Goal: Task Accomplishment & Management: Manage account settings

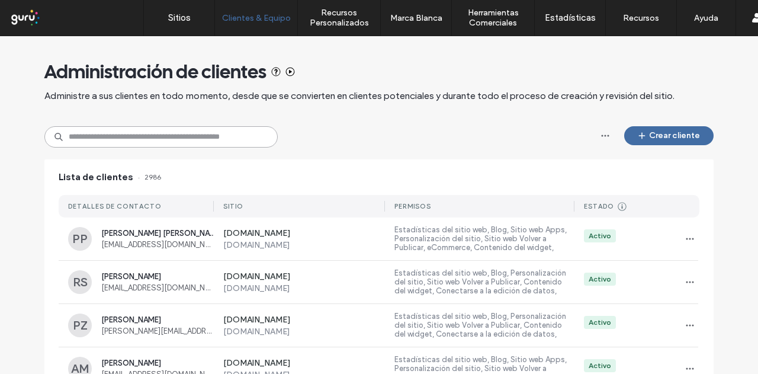
click at [153, 136] on input at bounding box center [160, 136] width 233 height 21
paste input "**********"
type input "**********"
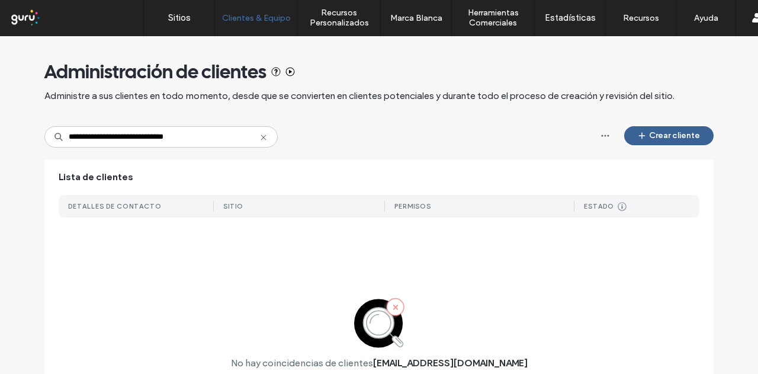
click at [655, 142] on button "Crear cliente" at bounding box center [668, 135] width 89 height 19
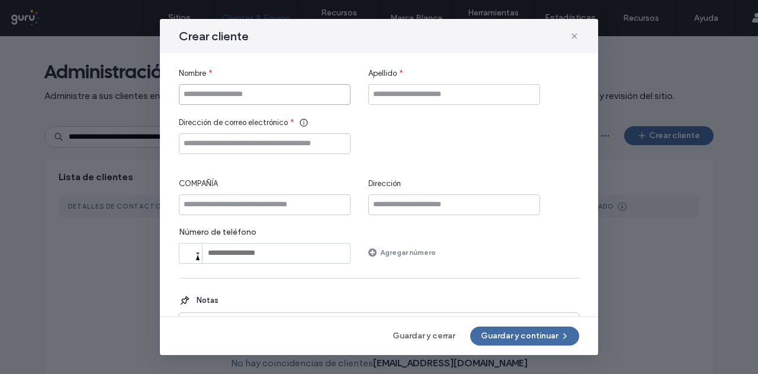
click at [267, 95] on input "Nombre" at bounding box center [265, 94] width 172 height 21
type input "*"
click at [262, 91] on input "******" at bounding box center [265, 94] width 172 height 21
type input "**********"
click at [434, 90] on input "Apellido" at bounding box center [454, 94] width 172 height 21
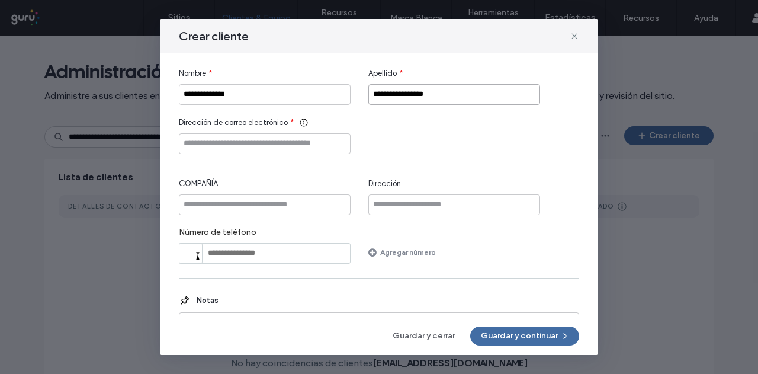
type input "**********"
click at [320, 137] on input "Dirección de correo electrónico" at bounding box center [265, 143] width 172 height 21
paste input "**********"
type input "**********"
click at [515, 335] on button "Guardar y continuar" at bounding box center [524, 335] width 109 height 19
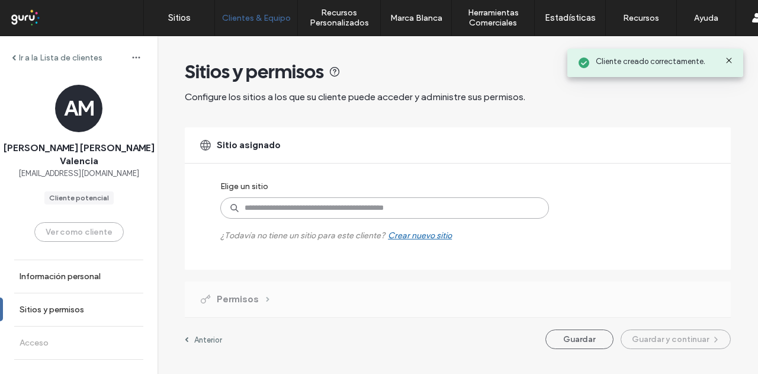
click at [278, 215] on input at bounding box center [384, 207] width 329 height 21
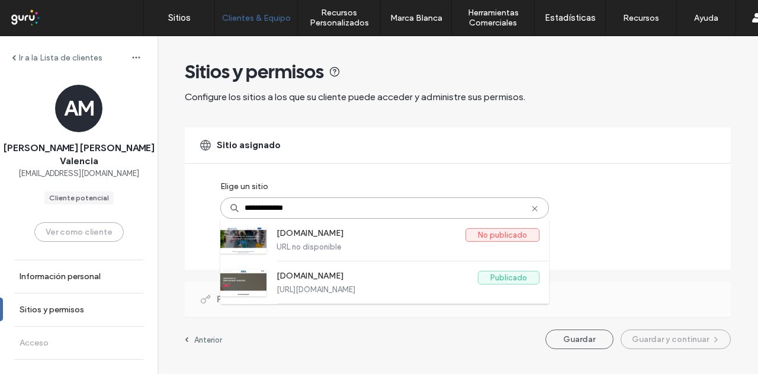
drag, startPoint x: 307, startPoint y: 206, endPoint x: 188, endPoint y: 224, distance: 121.1
click at [195, 223] on div "**********" at bounding box center [458, 198] width 546 height 142
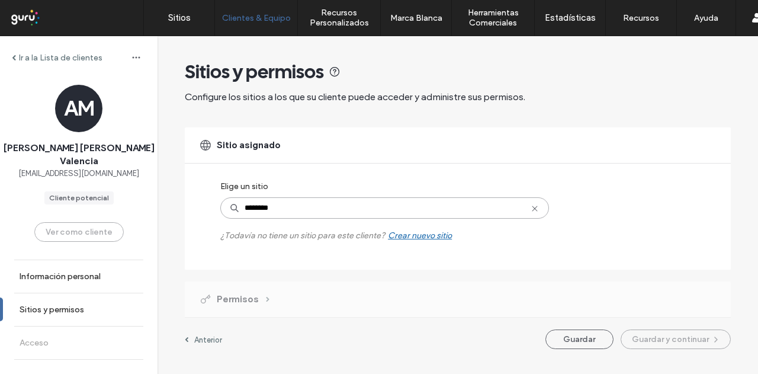
type input "*********"
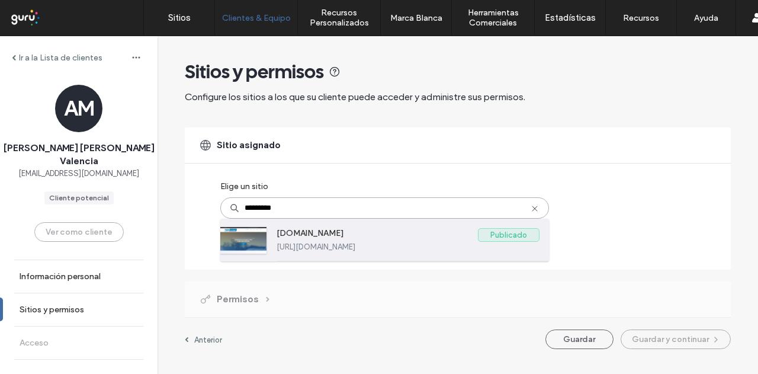
click at [321, 233] on label "www.sanandrestsa.com" at bounding box center [377, 235] width 201 height 14
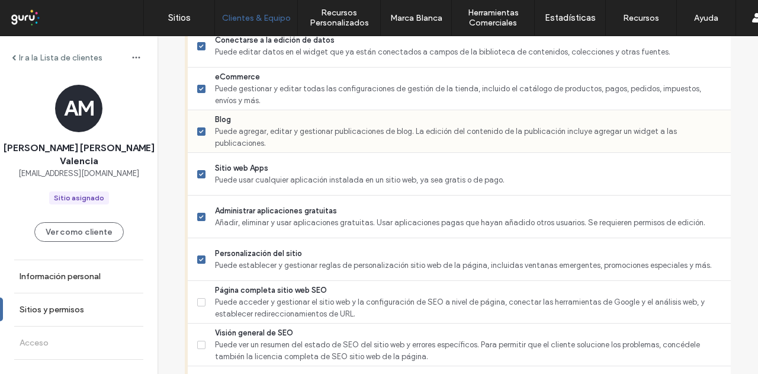
scroll to position [1091, 0]
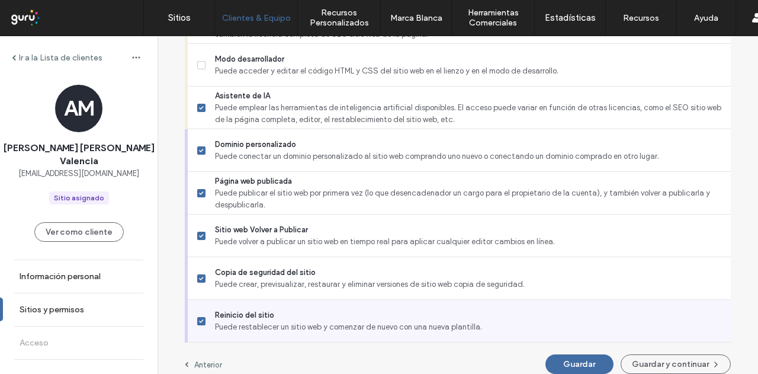
drag, startPoint x: 396, startPoint y: 208, endPoint x: 410, endPoint y: 322, distance: 114.0
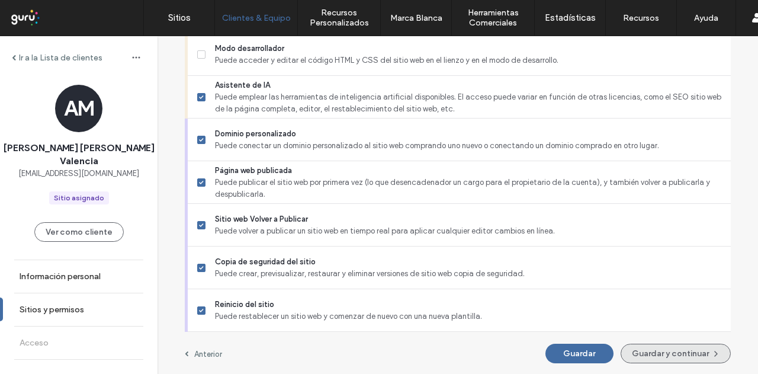
click at [648, 349] on button "Guardar y continuar" at bounding box center [676, 353] width 110 height 20
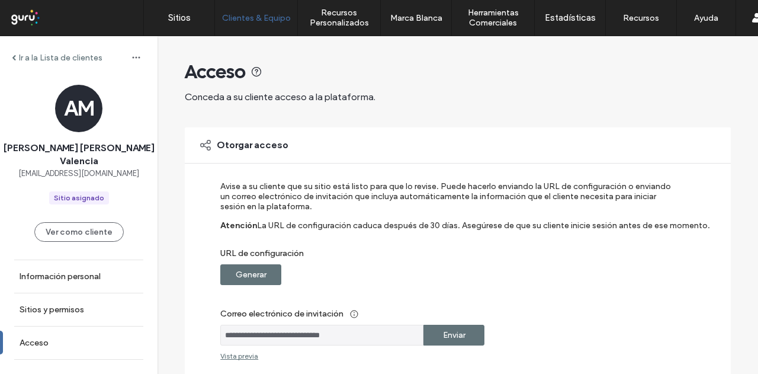
click at [255, 281] on label "Generar" at bounding box center [251, 275] width 31 height 22
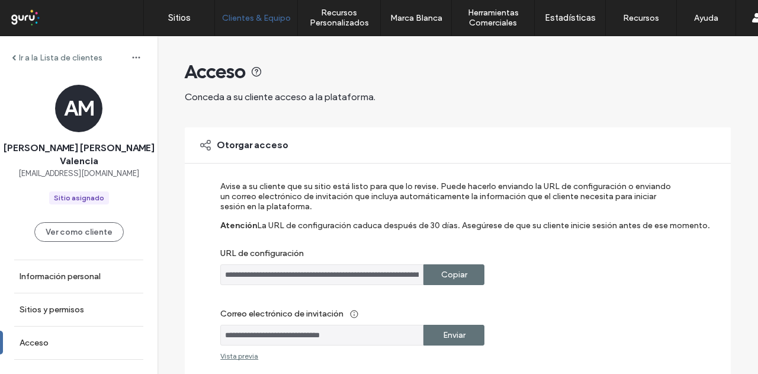
click at [443, 325] on label "Enviar" at bounding box center [454, 335] width 23 height 22
click at [427, 277] on div "Copiar" at bounding box center [453, 274] width 61 height 21
drag, startPoint x: 178, startPoint y: 18, endPoint x: 179, endPoint y: 30, distance: 11.9
click at [178, 18] on label "Sitios" at bounding box center [179, 17] width 23 height 11
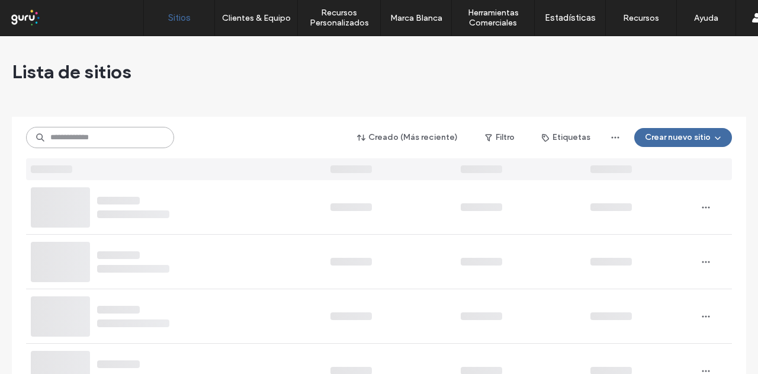
click at [114, 143] on input at bounding box center [100, 137] width 148 height 21
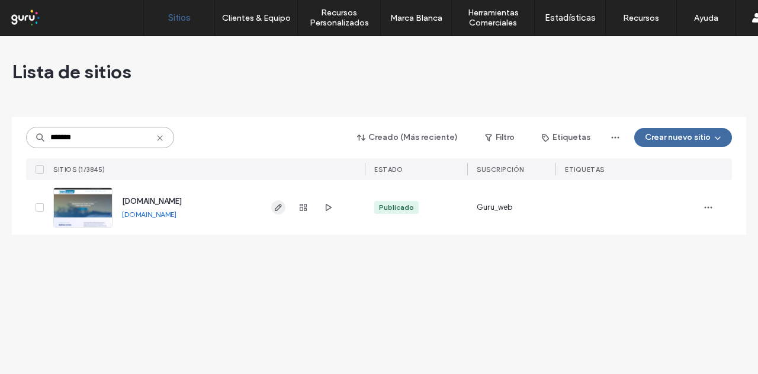
type input "*******"
click at [274, 207] on icon "button" at bounding box center [278, 207] width 9 height 9
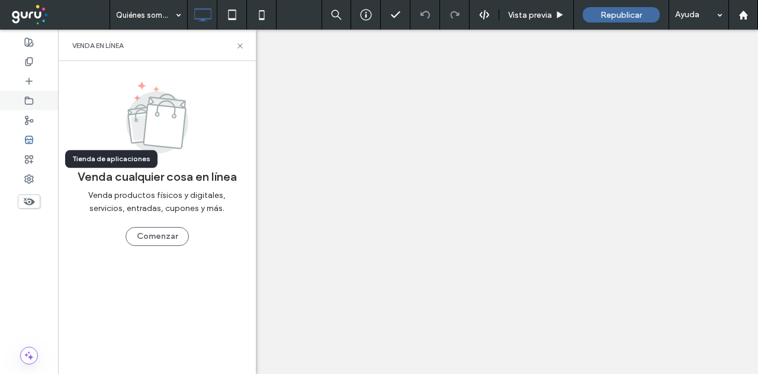
click at [31, 102] on icon at bounding box center [28, 100] width 9 height 9
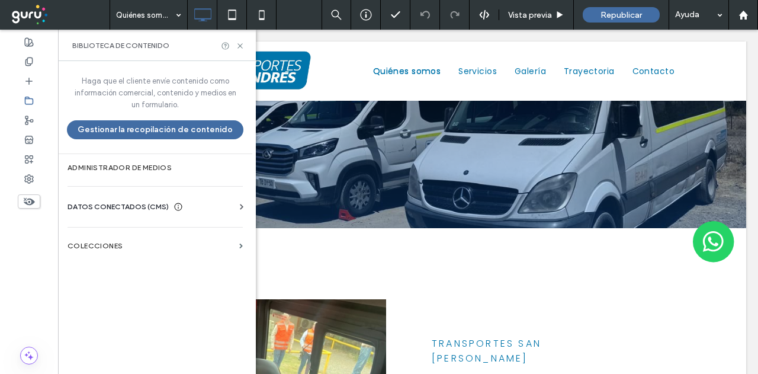
click at [111, 201] on span "DATOS CONECTADOS (CMS)" at bounding box center [118, 207] width 101 height 12
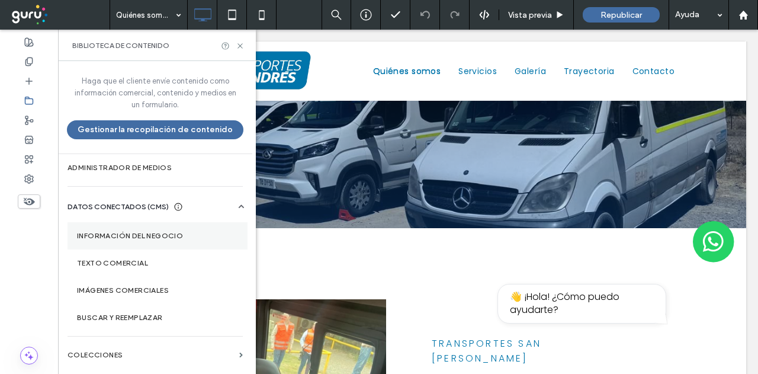
click at [172, 232] on label "Información del negocio" at bounding box center [157, 236] width 161 height 8
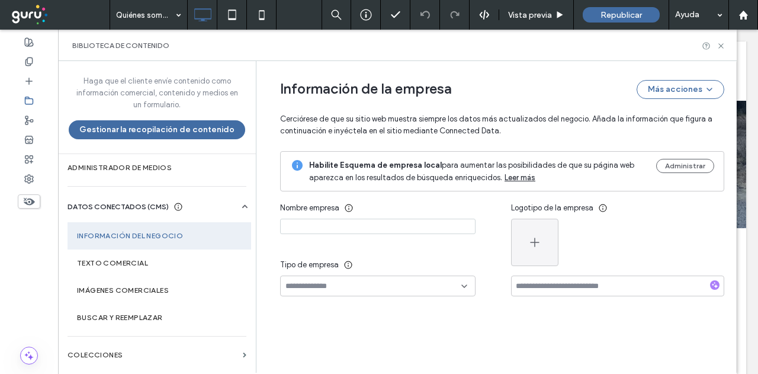
type input "**********"
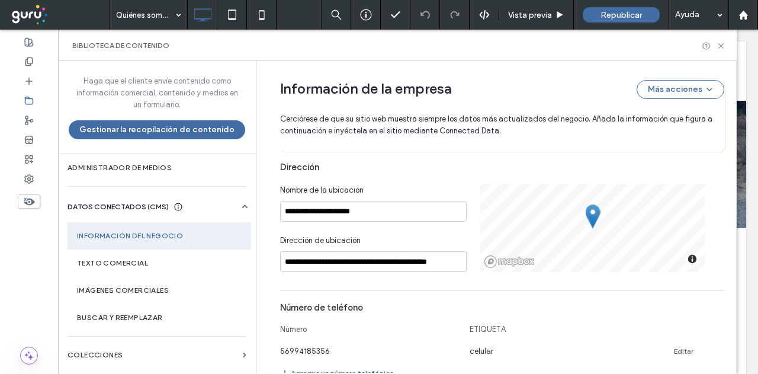
scroll to position [507, 0]
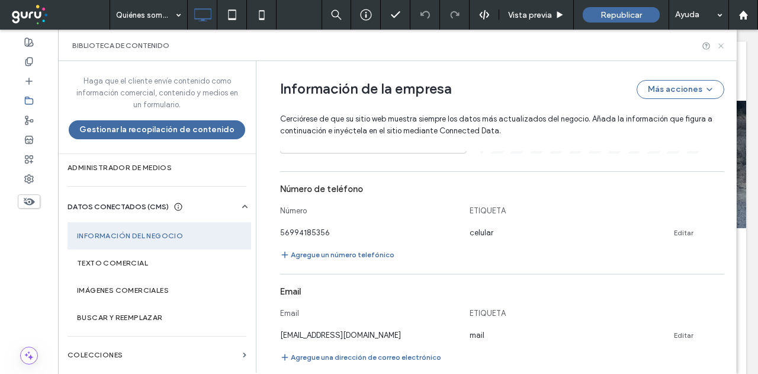
click at [720, 47] on icon at bounding box center [721, 45] width 9 height 9
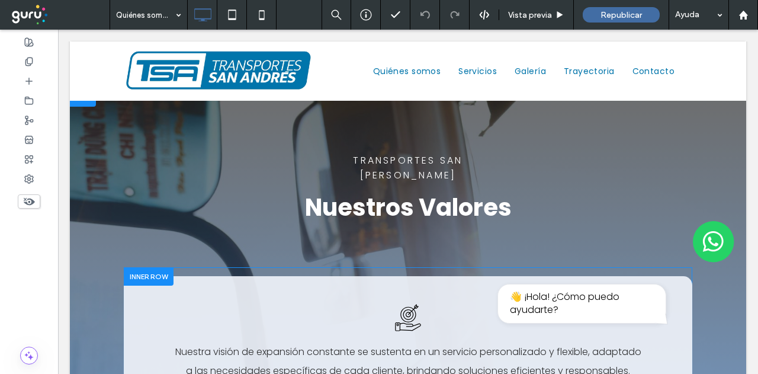
scroll to position [1421, 0]
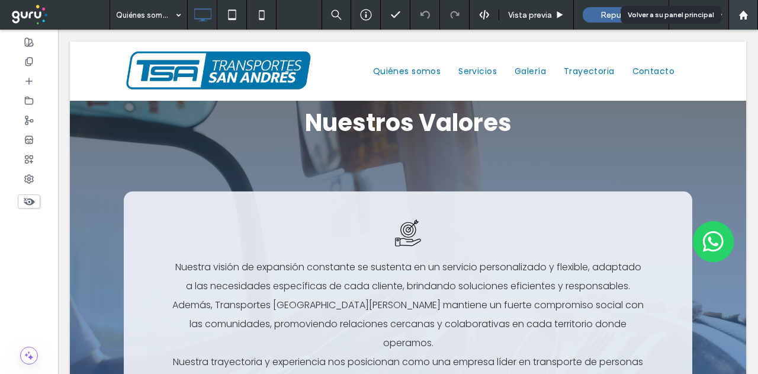
click at [741, 15] on use at bounding box center [743, 14] width 9 height 9
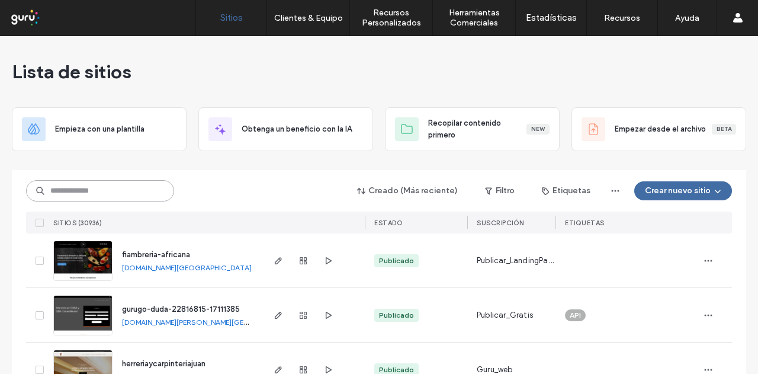
click at [129, 184] on input at bounding box center [100, 190] width 148 height 21
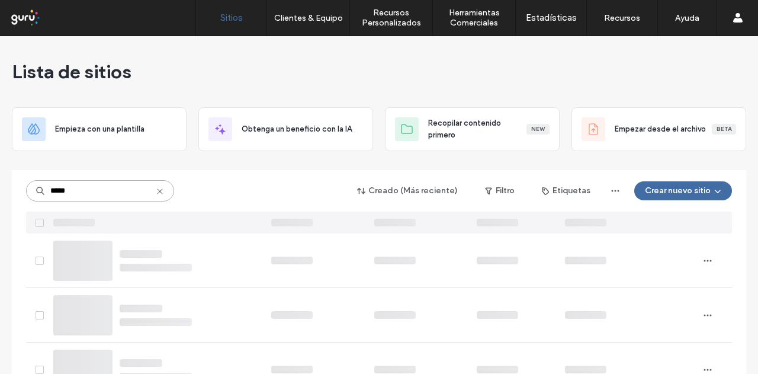
click at [129, 181] on input "*****" at bounding box center [100, 190] width 148 height 21
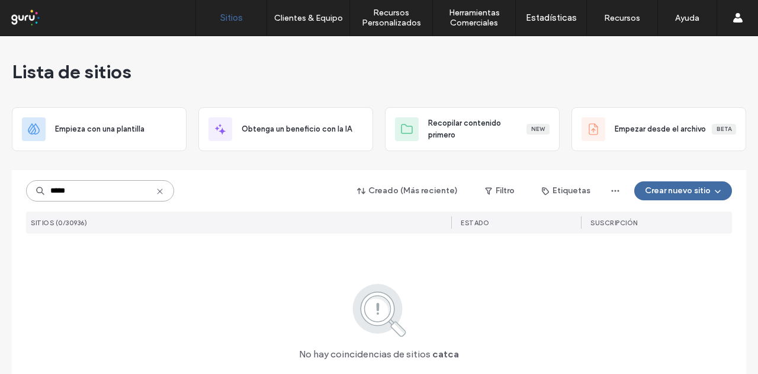
click at [129, 181] on input "*****" at bounding box center [100, 190] width 148 height 21
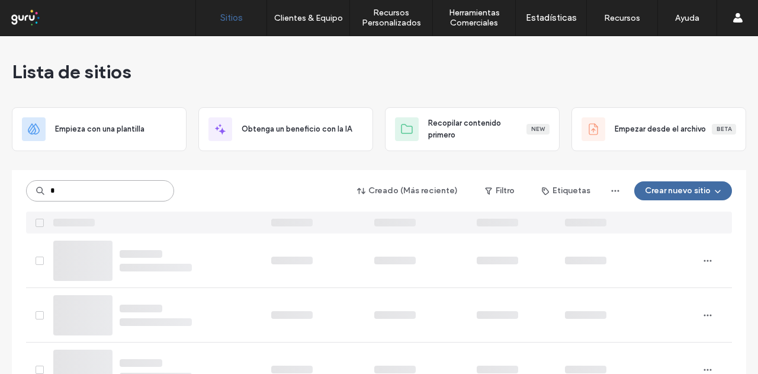
type input "*"
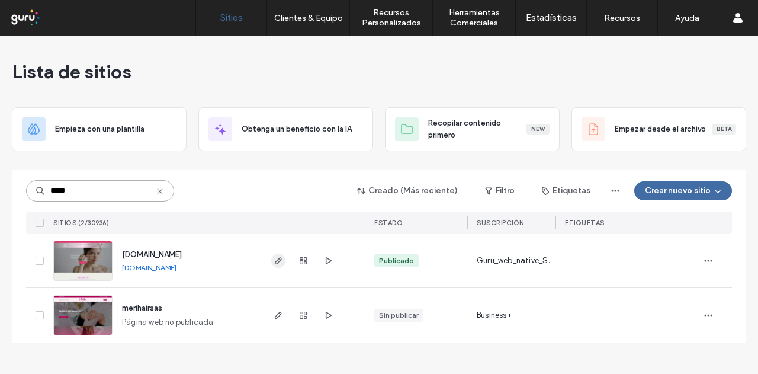
type input "*****"
click at [272, 259] on span "button" at bounding box center [278, 260] width 14 height 14
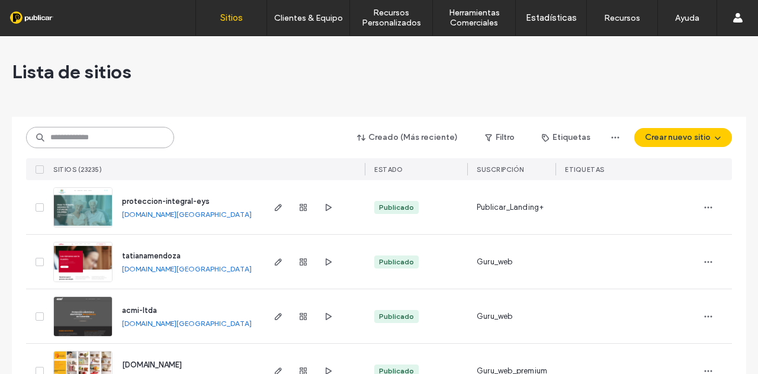
click at [131, 139] on input at bounding box center [100, 137] width 148 height 21
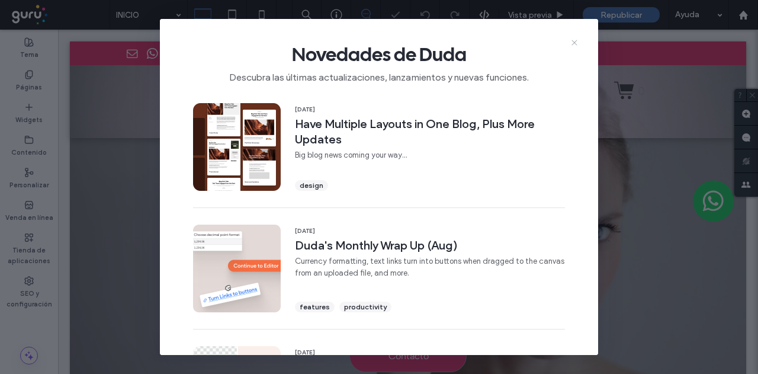
click at [573, 38] on icon at bounding box center [574, 42] width 9 height 9
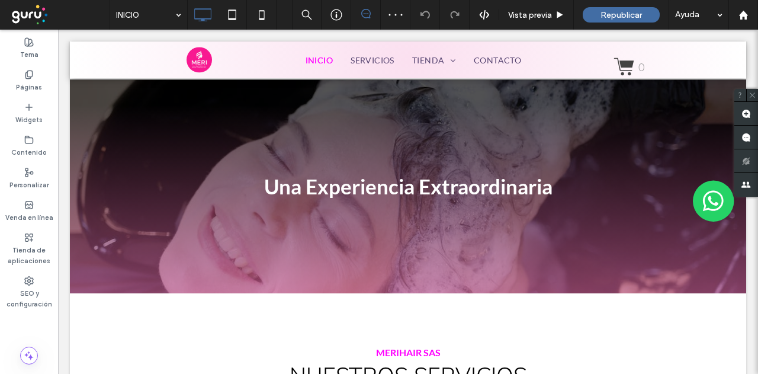
scroll to position [1303, 0]
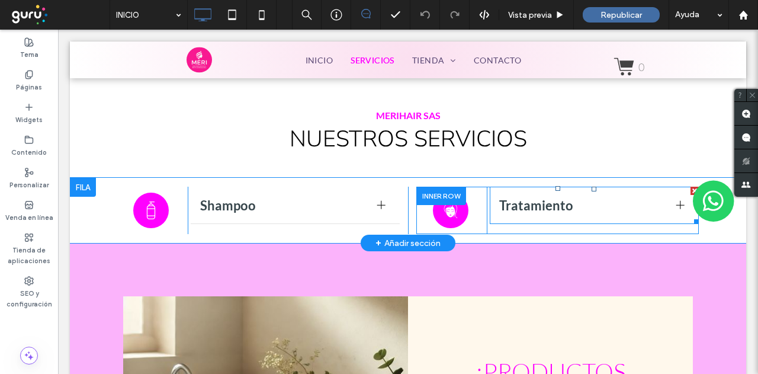
click at [509, 197] on span "Tratamiento" at bounding box center [583, 205] width 168 height 16
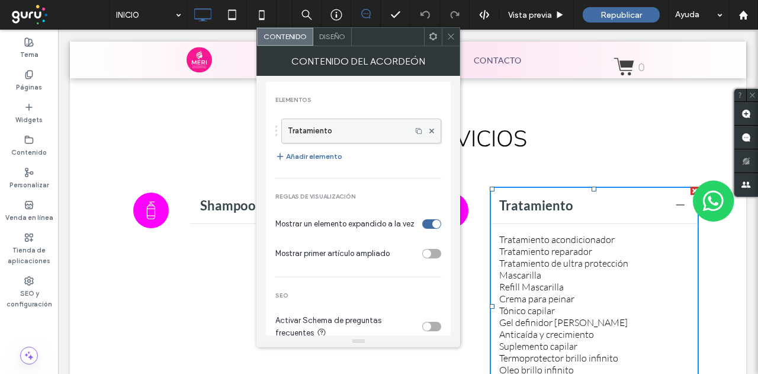
click at [351, 131] on label "Tratamiento" at bounding box center [346, 131] width 117 height 24
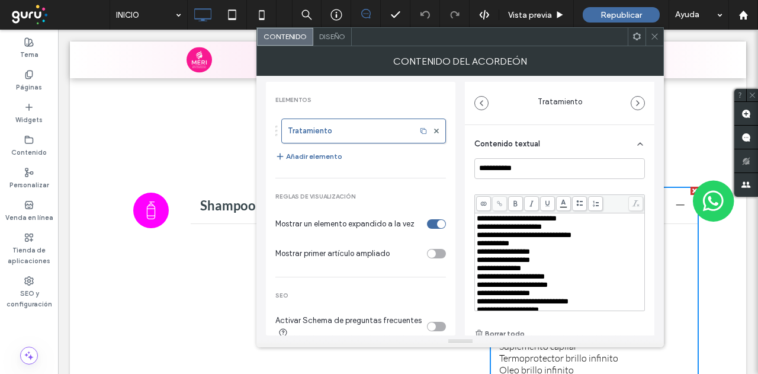
click at [513, 232] on span "**********" at bounding box center [524, 235] width 95 height 8
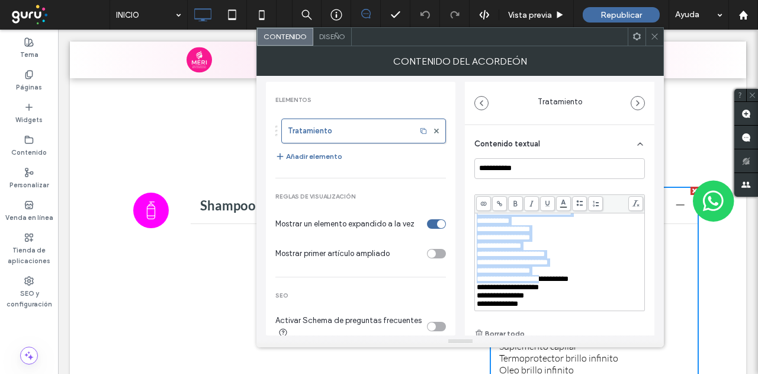
scroll to position [65, 0]
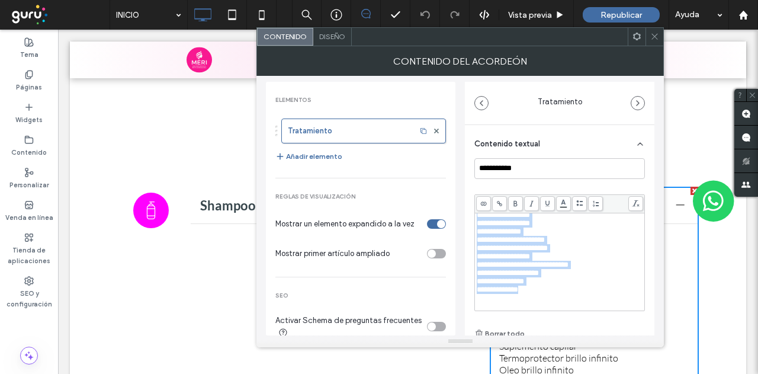
drag, startPoint x: 477, startPoint y: 214, endPoint x: 567, endPoint y: 288, distance: 116.9
click at [567, 288] on div "**********" at bounding box center [560, 244] width 166 height 133
copy div "**********"
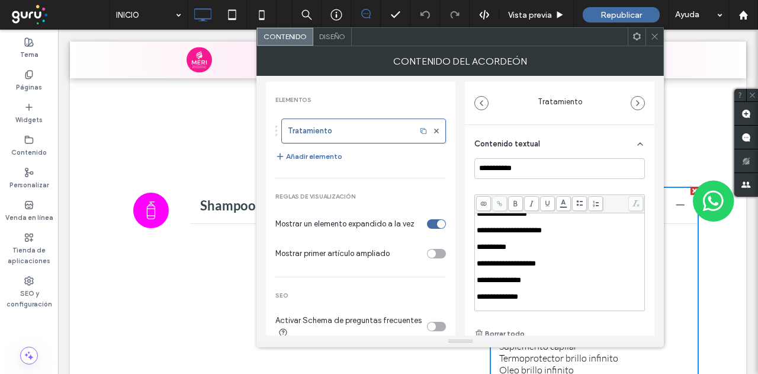
scroll to position [0, 0]
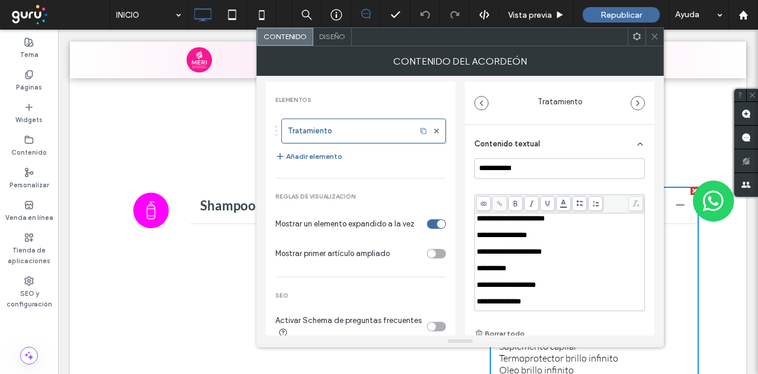
click at [483, 227] on div "Rich Text Editor" at bounding box center [560, 227] width 166 height 8
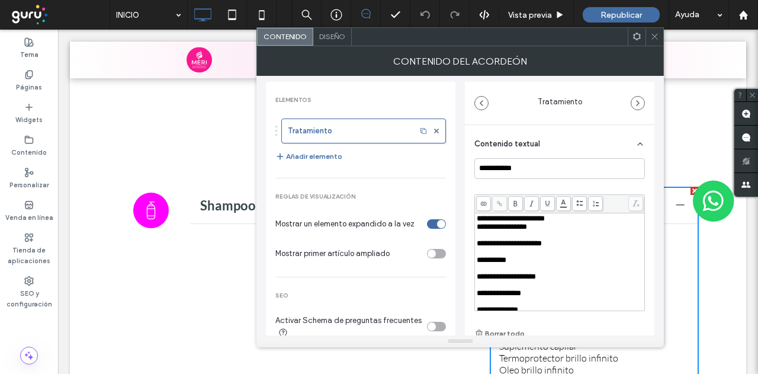
click at [489, 241] on span "**********" at bounding box center [509, 243] width 65 height 8
click at [491, 239] on div "Rich Text Editor" at bounding box center [560, 235] width 166 height 8
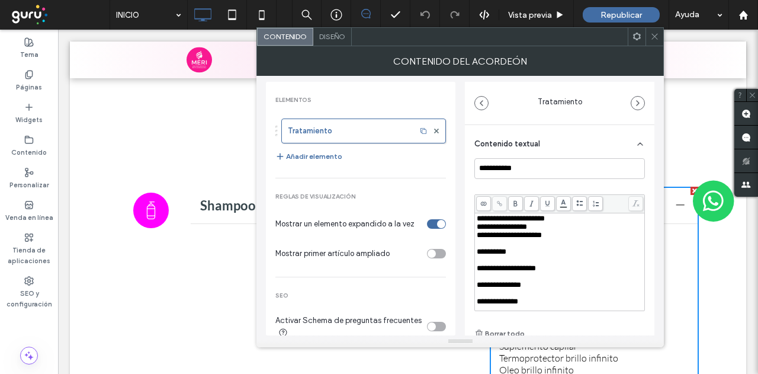
click at [487, 248] on div "Rich Text Editor" at bounding box center [560, 243] width 166 height 8
click at [487, 247] on span "**********" at bounding box center [492, 243] width 30 height 8
click at [492, 260] on span "**********" at bounding box center [506, 260] width 59 height 8
click at [492, 256] on div "Rich Text Editor" at bounding box center [560, 252] width 166 height 8
click at [499, 261] on div "Rich Text Editor" at bounding box center [560, 260] width 166 height 8
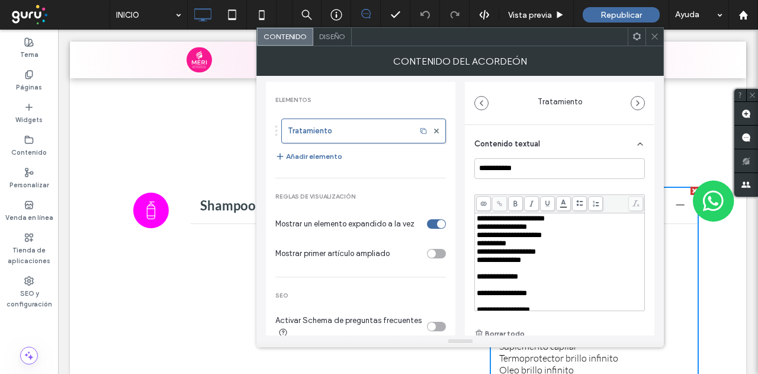
click at [496, 271] on div "Rich Text Editor" at bounding box center [560, 268] width 166 height 8
click at [497, 281] on div "Rich Text Editor" at bounding box center [560, 276] width 166 height 8
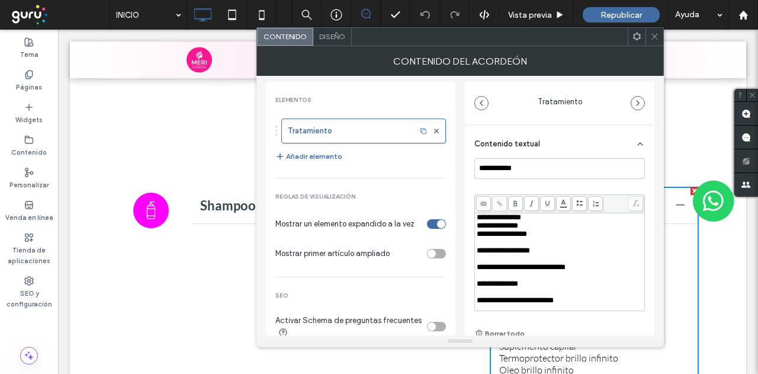
scroll to position [59, 0]
click at [506, 230] on div "Rich Text Editor" at bounding box center [560, 225] width 166 height 8
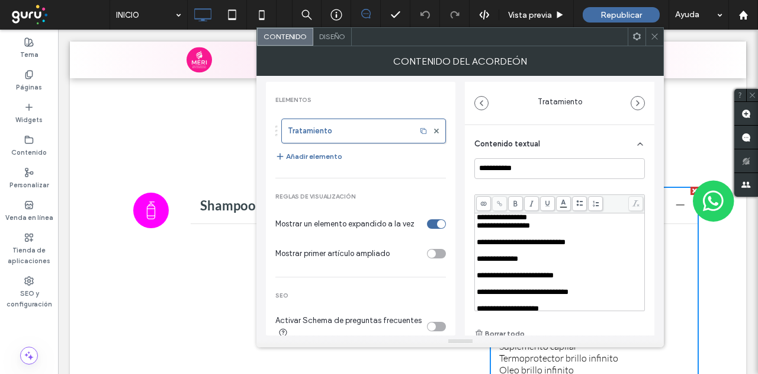
click at [504, 238] on div "Rich Text Editor" at bounding box center [560, 234] width 166 height 8
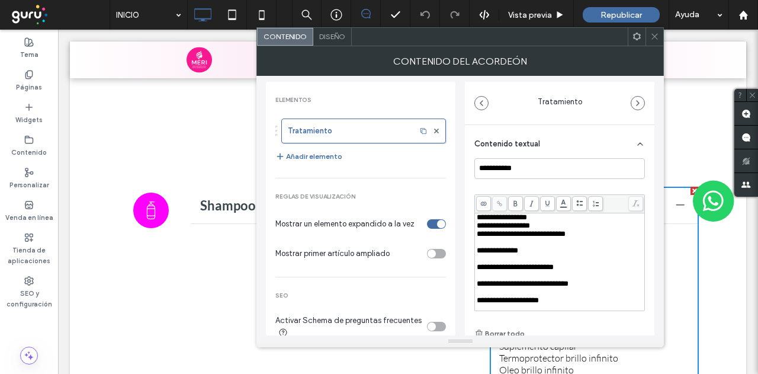
click at [503, 246] on div "Rich Text Editor" at bounding box center [560, 242] width 166 height 8
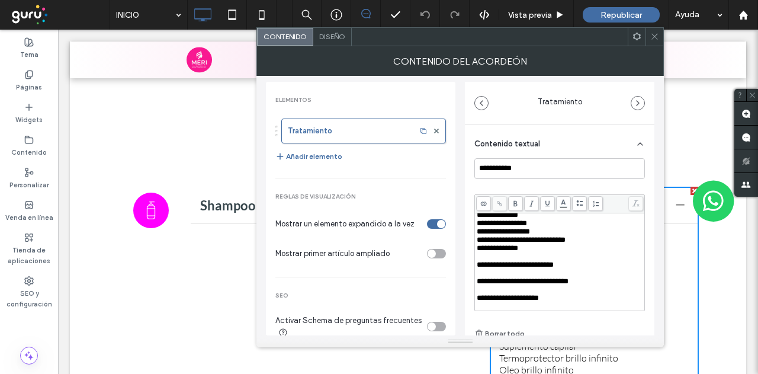
click at [499, 261] on div "Rich Text Editor" at bounding box center [560, 256] width 166 height 8
click at [498, 271] on div "Rich Text Editor" at bounding box center [560, 273] width 166 height 8
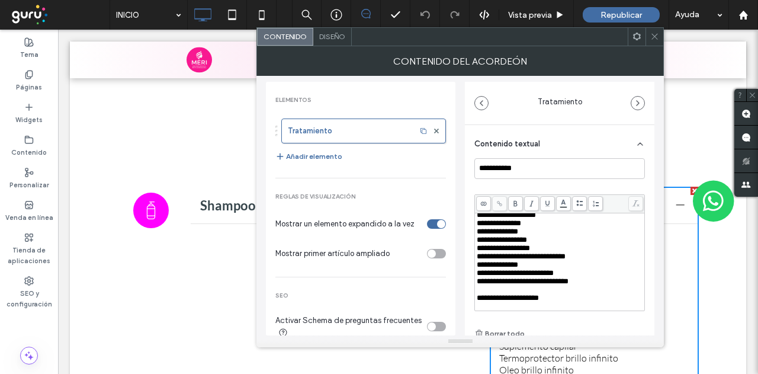
click at [498, 277] on span "**********" at bounding box center [523, 281] width 92 height 8
click at [499, 285] on div "Rich Text Editor" at bounding box center [560, 289] width 166 height 8
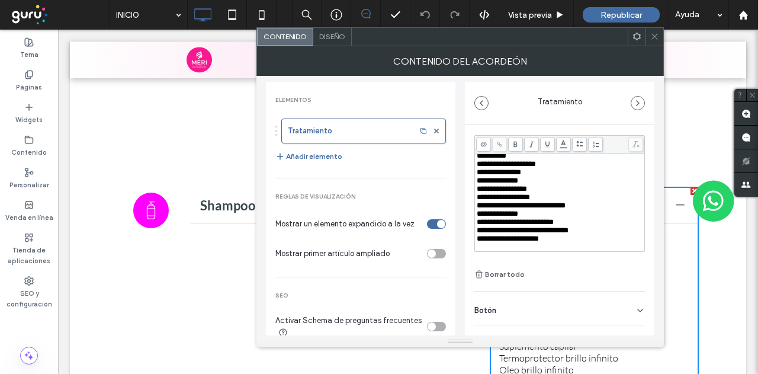
click at [512, 243] on div "Rich Text Editor" at bounding box center [560, 247] width 166 height 8
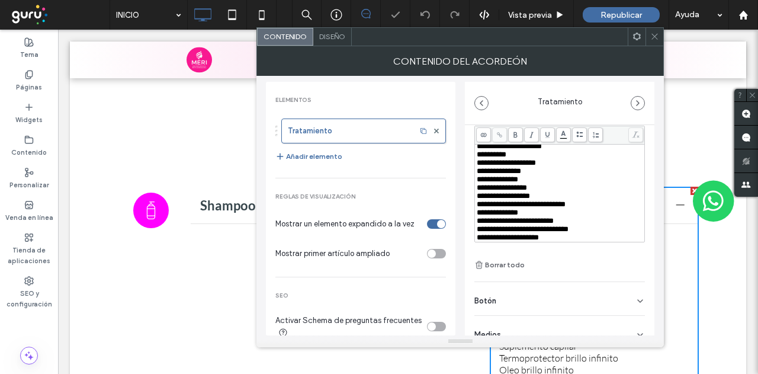
click at [659, 38] on icon at bounding box center [654, 36] width 9 height 9
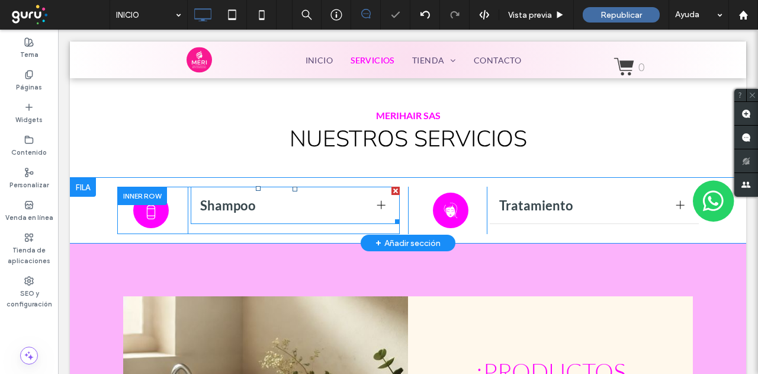
click at [373, 196] on div at bounding box center [382, 205] width 18 height 18
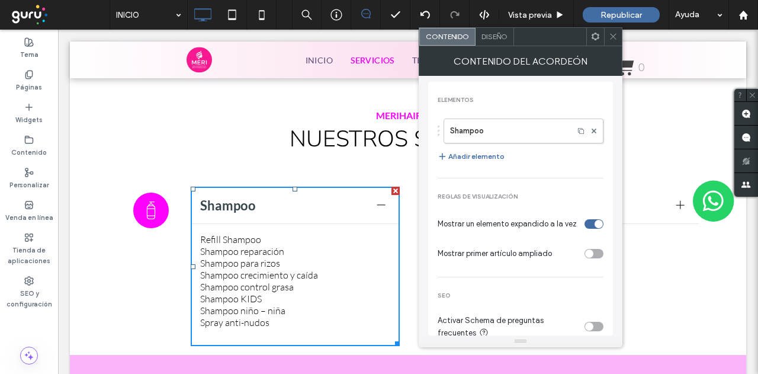
click at [612, 35] on use at bounding box center [613, 37] width 6 height 6
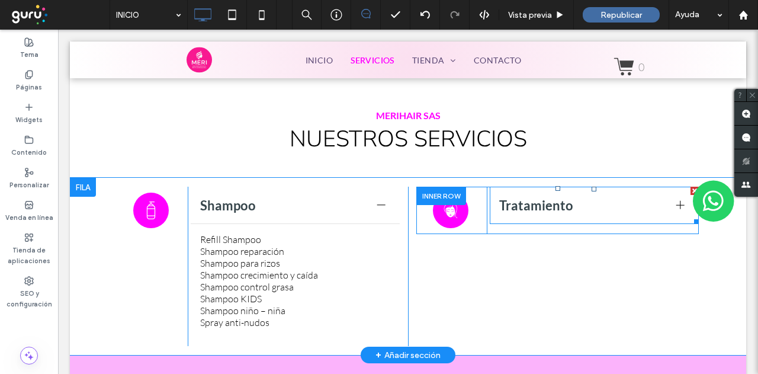
click at [672, 196] on div at bounding box center [681, 205] width 18 height 18
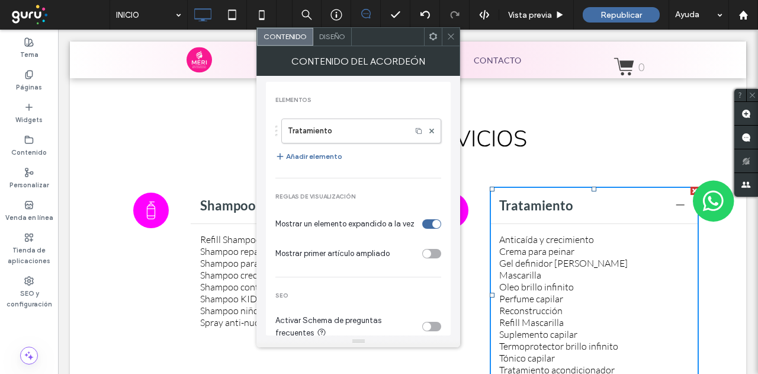
click at [448, 29] on span at bounding box center [451, 37] width 9 height 18
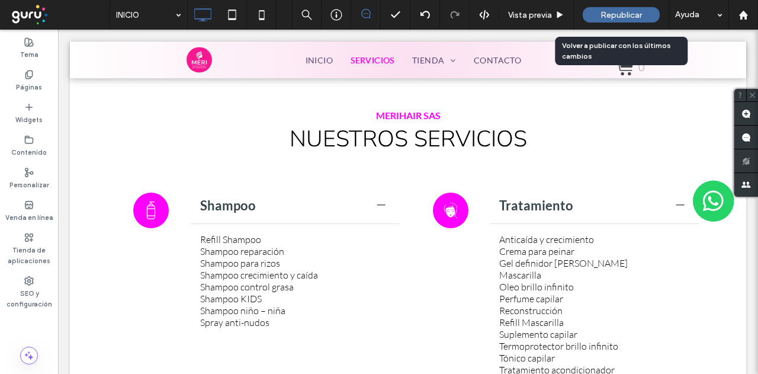
click at [620, 18] on span "Republicar" at bounding box center [621, 15] width 41 height 10
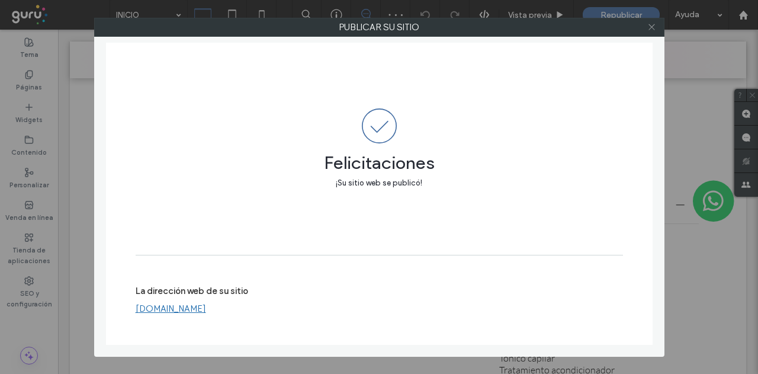
click at [654, 24] on use at bounding box center [651, 27] width 6 height 6
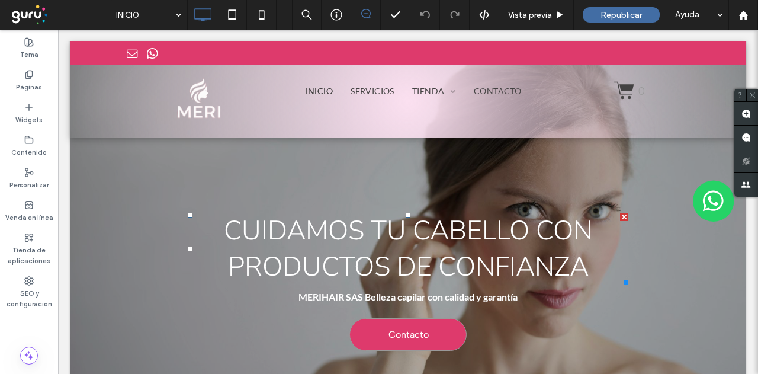
scroll to position [0, 0]
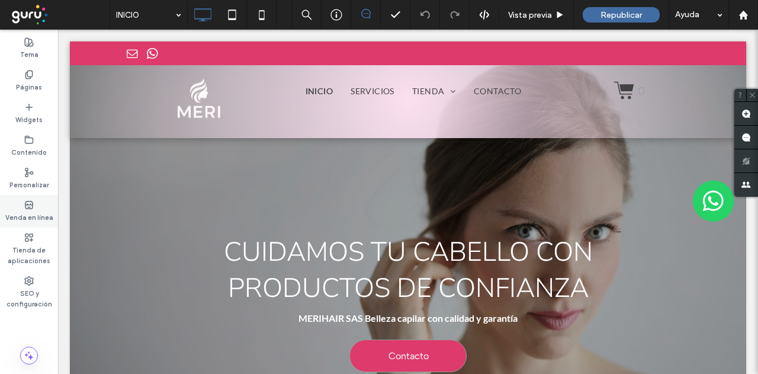
click at [34, 215] on label "Venda en línea" at bounding box center [29, 216] width 48 height 13
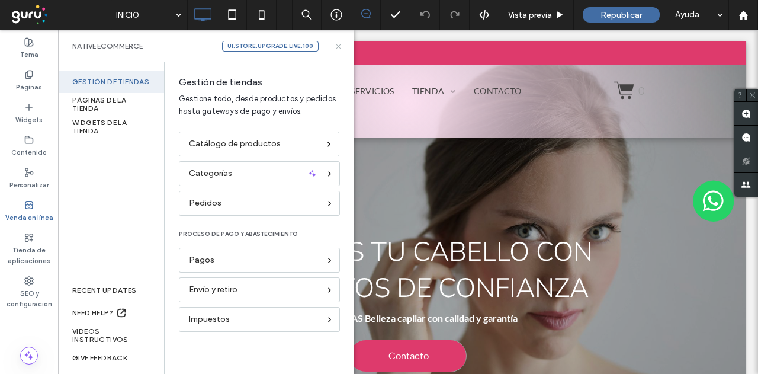
click at [339, 44] on icon at bounding box center [338, 46] width 9 height 9
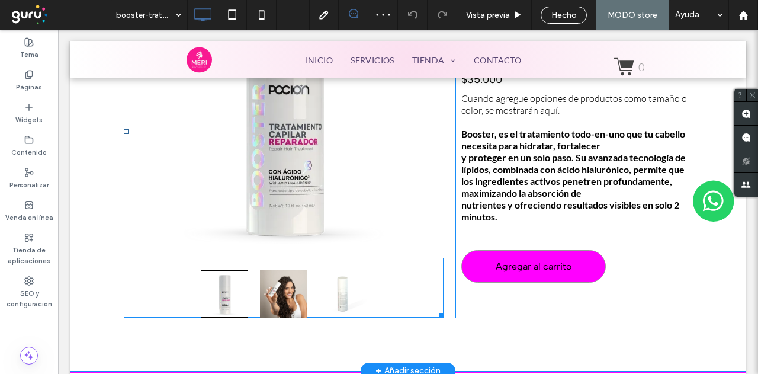
scroll to position [237, 0]
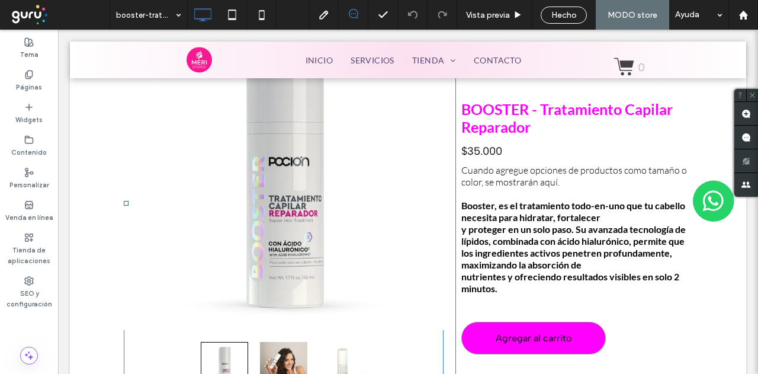
click at [349, 192] on div at bounding box center [284, 174] width 320 height 312
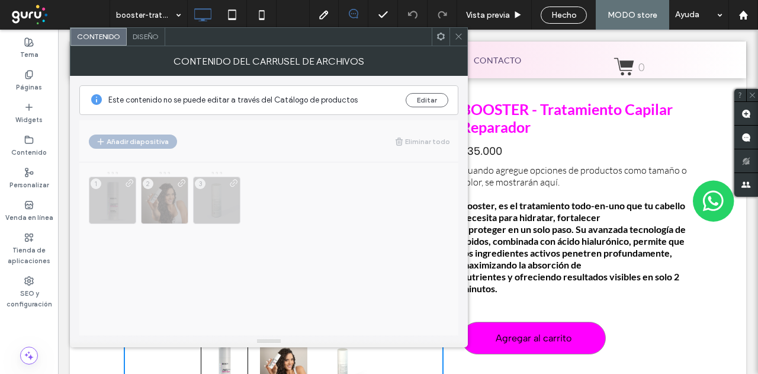
click at [158, 41] on div "Diseño" at bounding box center [146, 37] width 38 height 18
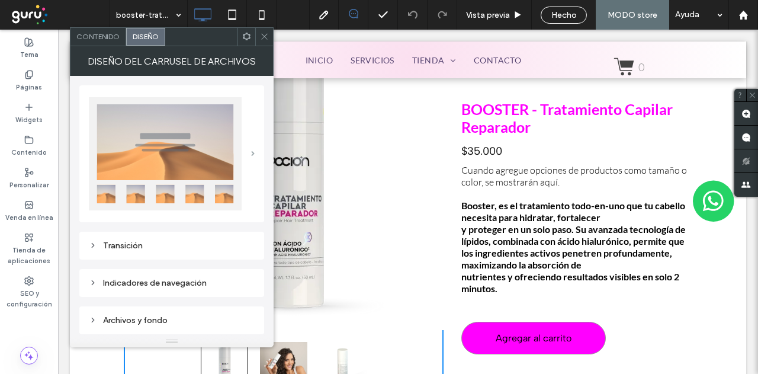
click at [251, 151] on span at bounding box center [253, 153] width 4 height 5
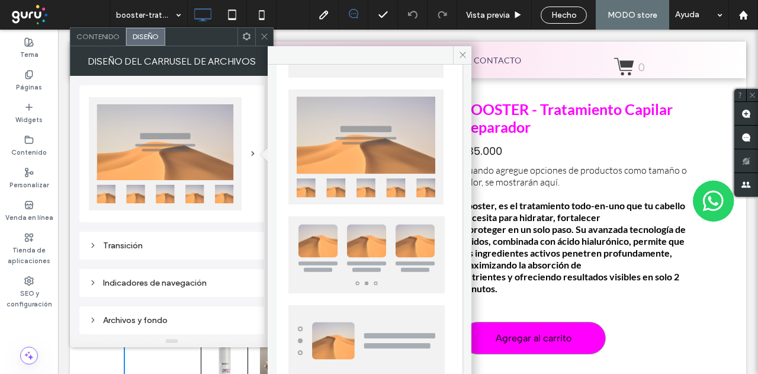
scroll to position [288, 0]
click at [342, 342] on img at bounding box center [366, 339] width 156 height 71
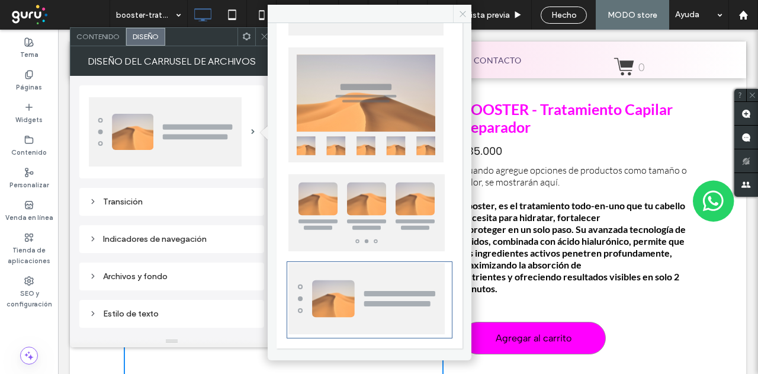
click at [462, 16] on icon at bounding box center [462, 13] width 9 height 9
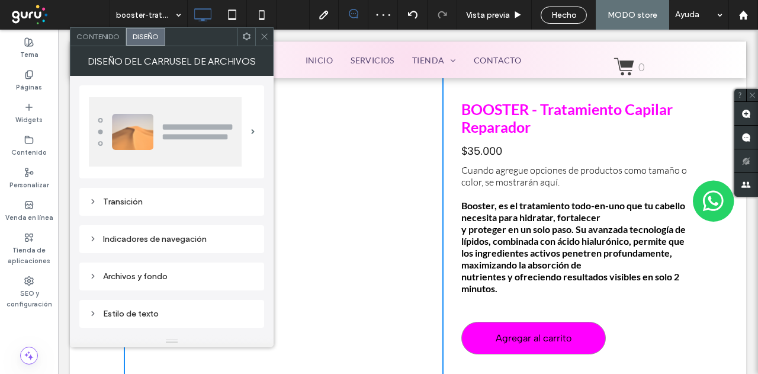
click at [265, 37] on use at bounding box center [264, 37] width 6 height 6
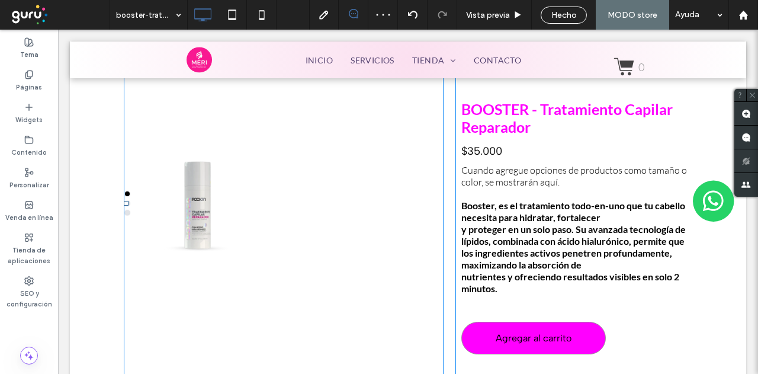
click at [203, 186] on div at bounding box center [197, 203] width 106 height 371
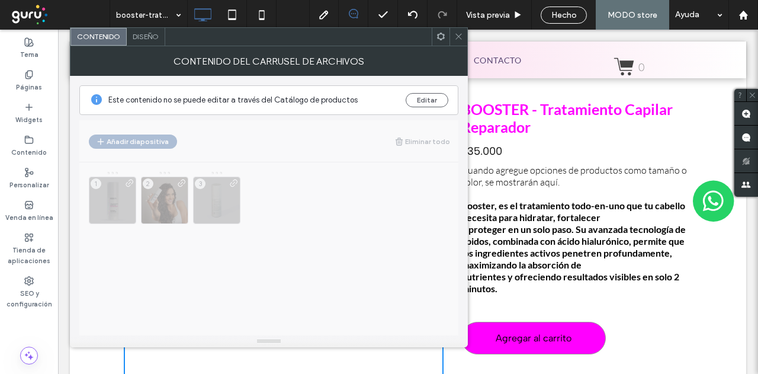
click at [146, 30] on div "Diseño" at bounding box center [146, 37] width 38 height 18
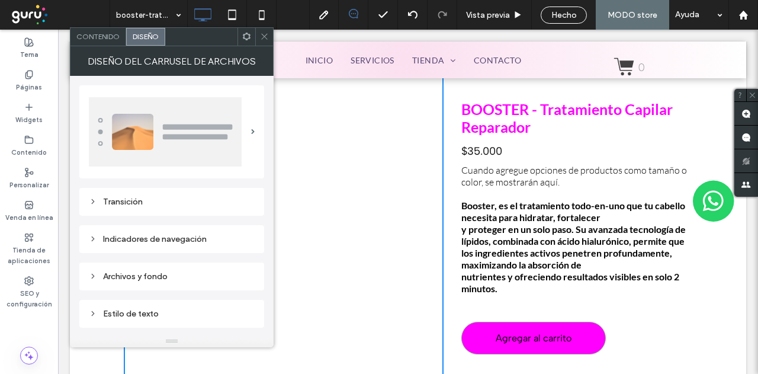
click at [226, 142] on img at bounding box center [165, 131] width 153 height 69
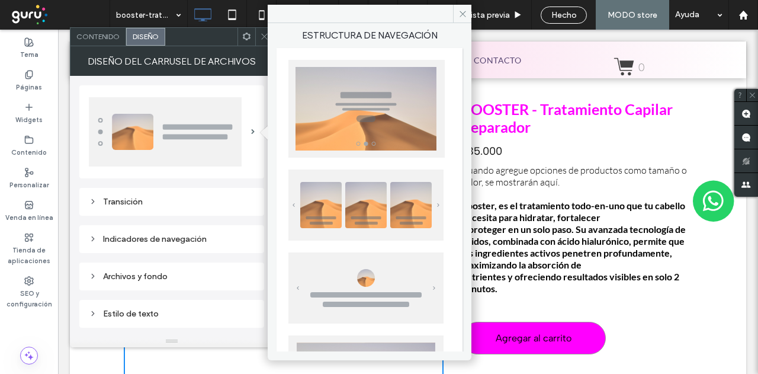
click at [359, 123] on img at bounding box center [366, 109] width 156 height 98
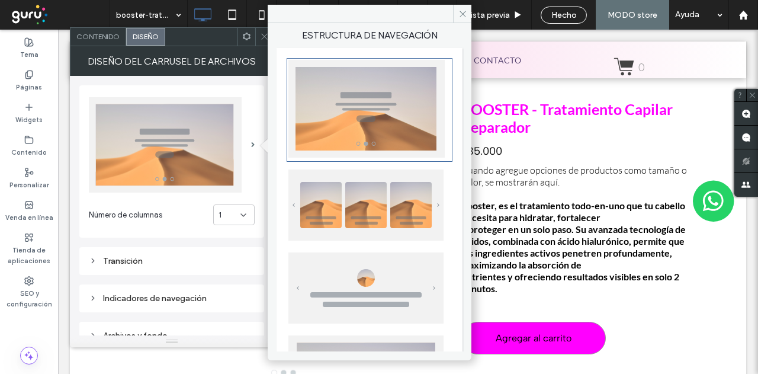
click at [262, 34] on use at bounding box center [264, 37] width 6 height 6
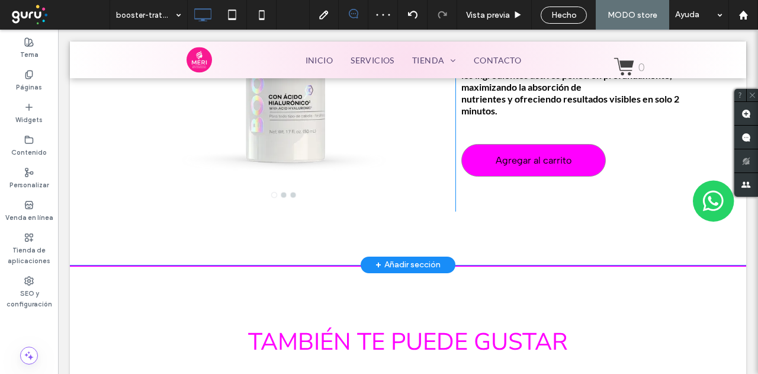
scroll to position [237, 0]
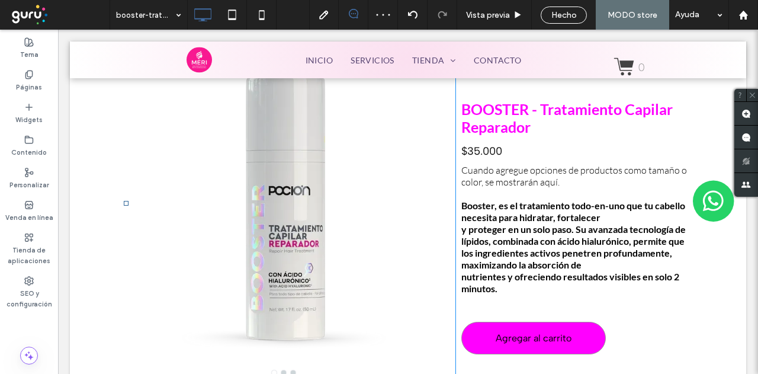
click at [294, 162] on div at bounding box center [284, 210] width 320 height 315
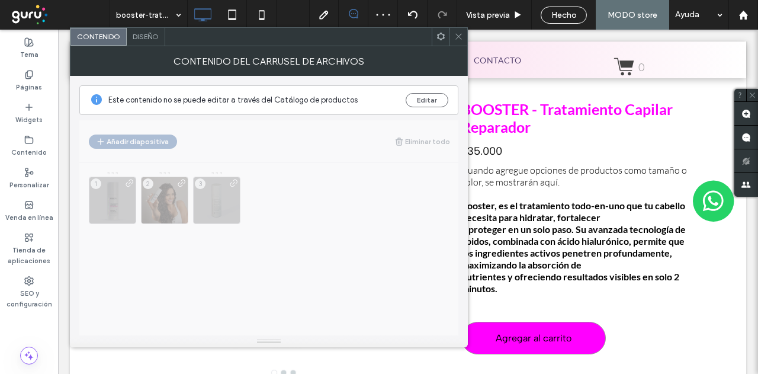
click at [149, 28] on div "Diseño" at bounding box center [146, 37] width 38 height 18
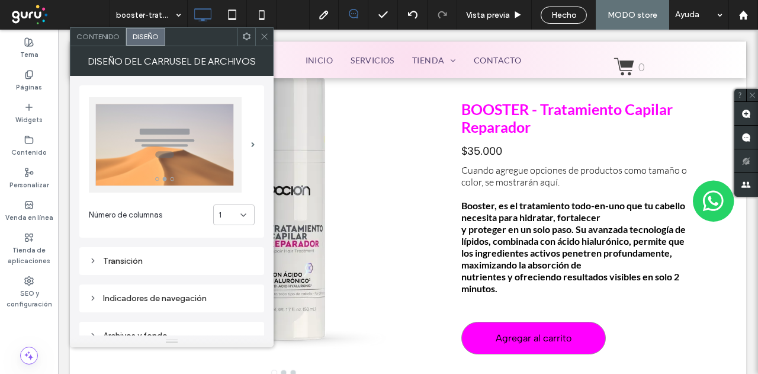
click at [218, 145] on img at bounding box center [165, 144] width 153 height 95
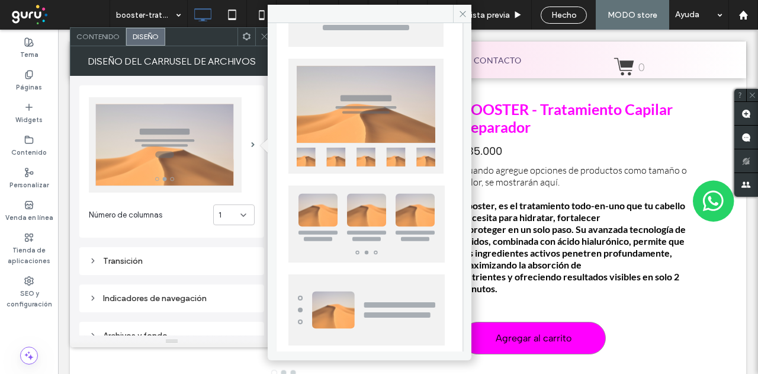
scroll to position [288, 0]
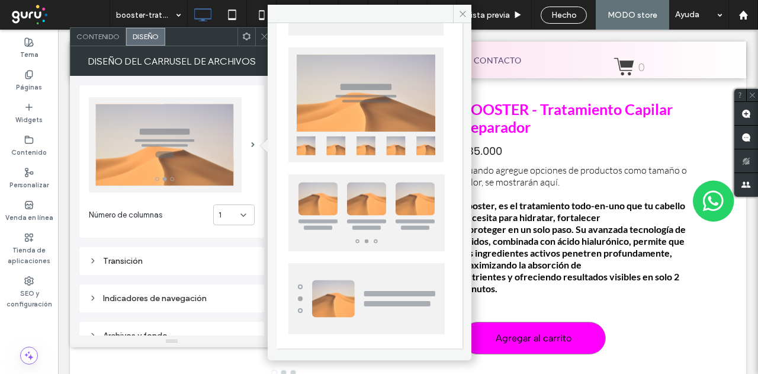
click at [354, 84] on img at bounding box center [365, 104] width 155 height 115
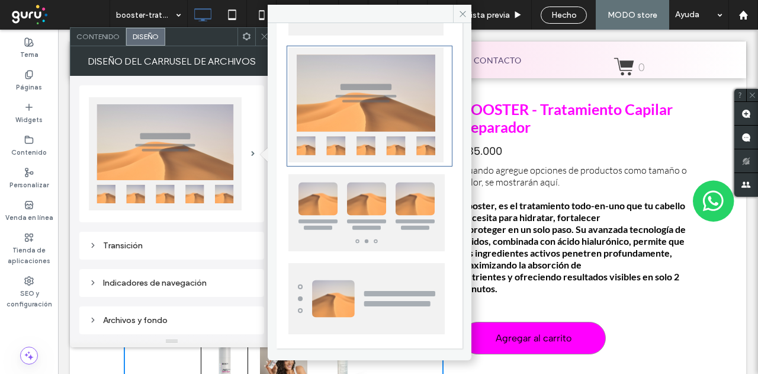
click at [258, 36] on div at bounding box center [264, 37] width 18 height 18
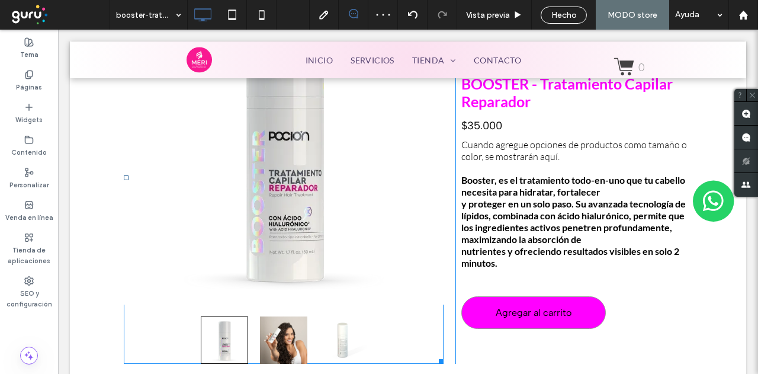
scroll to position [178, 0]
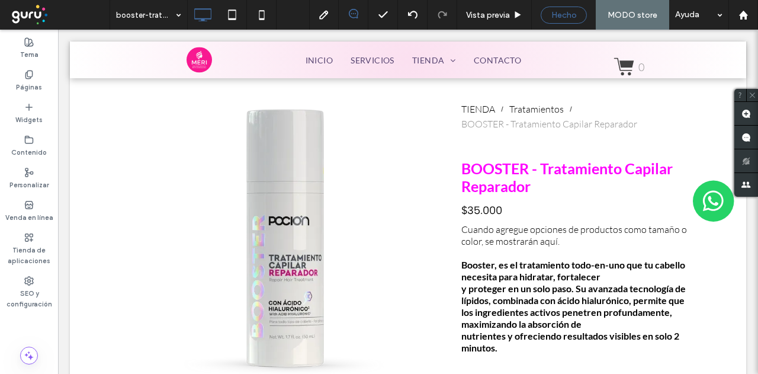
click at [577, 17] on span "Hecho" at bounding box center [563, 15] width 25 height 10
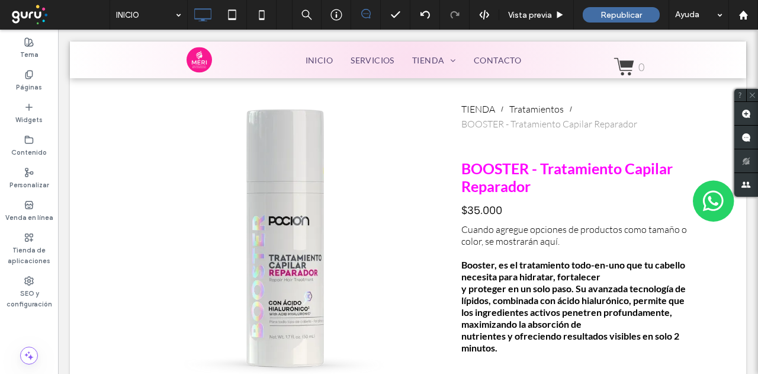
click at [743, 17] on div at bounding box center [379, 187] width 758 height 374
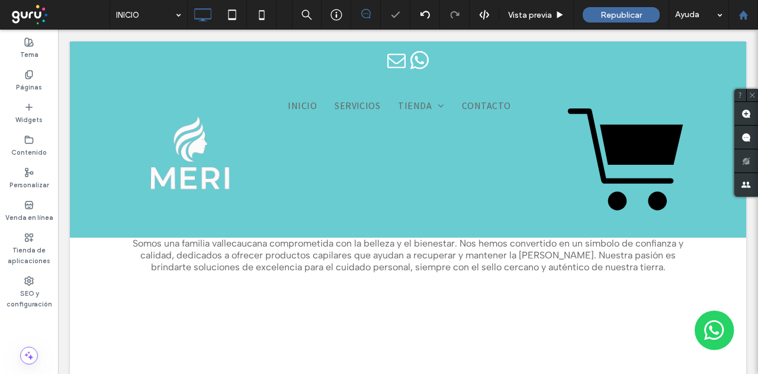
click at [746, 15] on use at bounding box center [743, 14] width 9 height 9
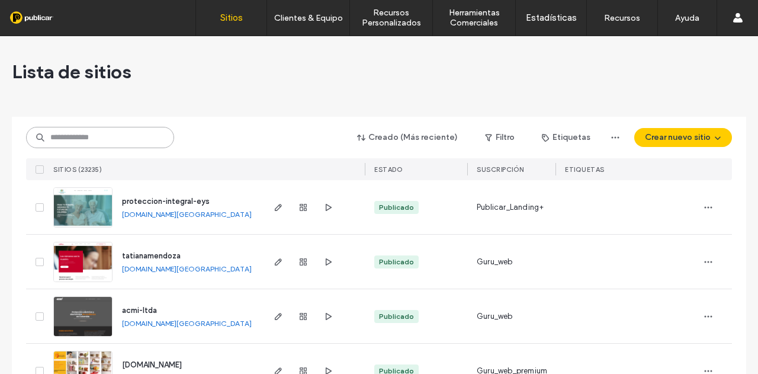
click at [117, 139] on input at bounding box center [100, 137] width 148 height 21
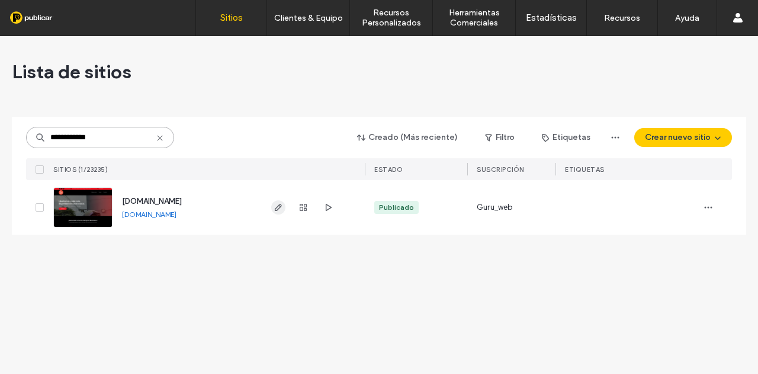
type input "**********"
click at [278, 207] on icon "button" at bounding box center [278, 207] width 9 height 9
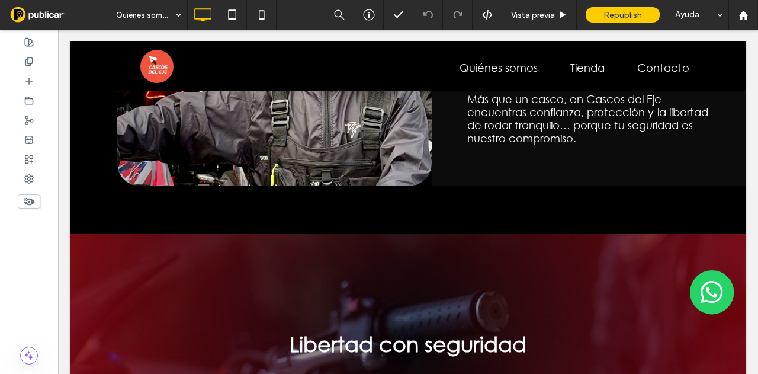
scroll to position [1125, 0]
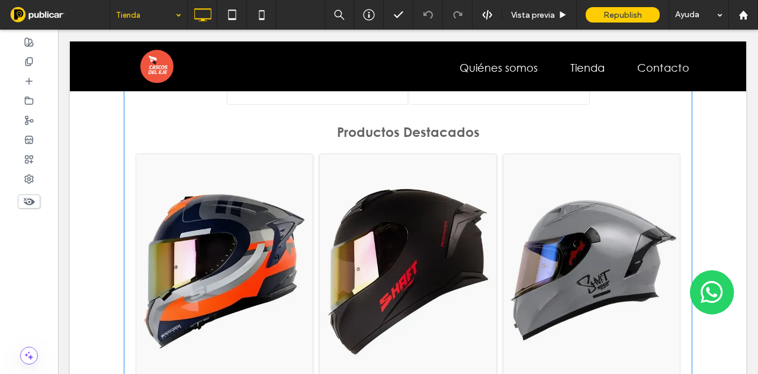
scroll to position [1007, 0]
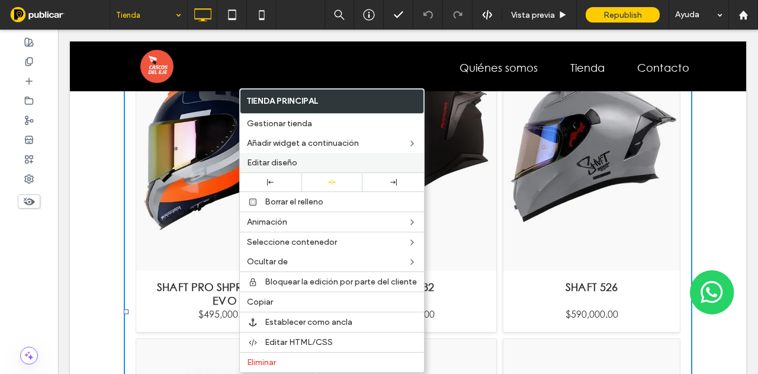
click at [296, 162] on span "Editar diseño" at bounding box center [272, 163] width 50 height 10
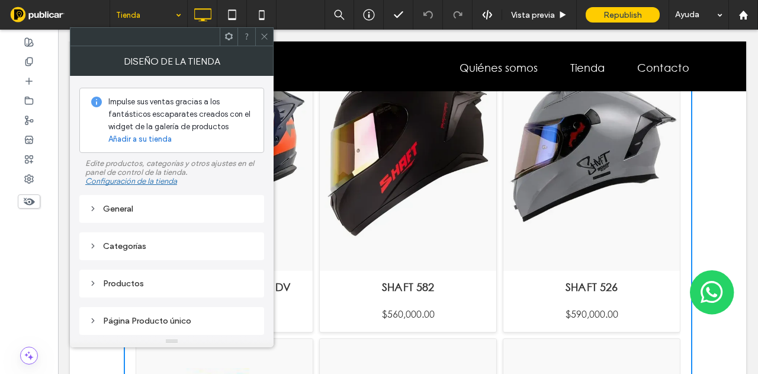
click at [163, 211] on div "General" at bounding box center [172, 209] width 166 height 10
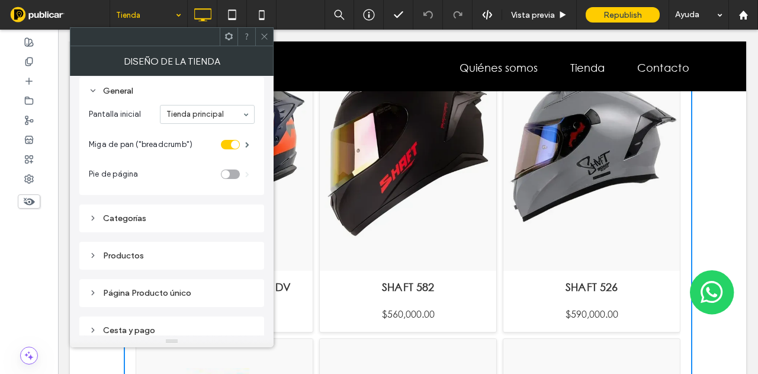
scroll to position [118, 0]
click at [135, 252] on div "Productos" at bounding box center [172, 255] width 166 height 10
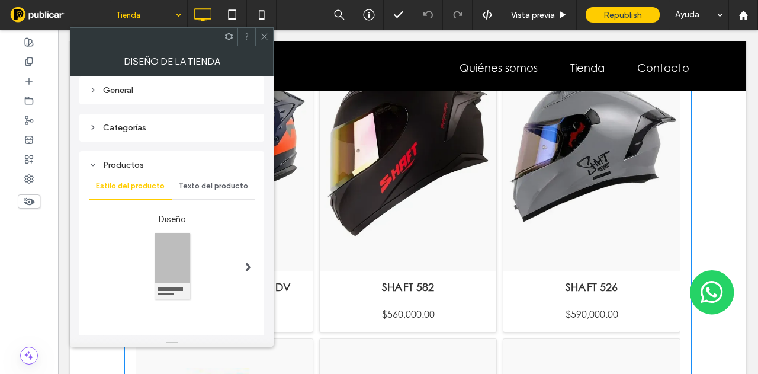
click at [230, 176] on div "Texto del producto" at bounding box center [213, 186] width 83 height 26
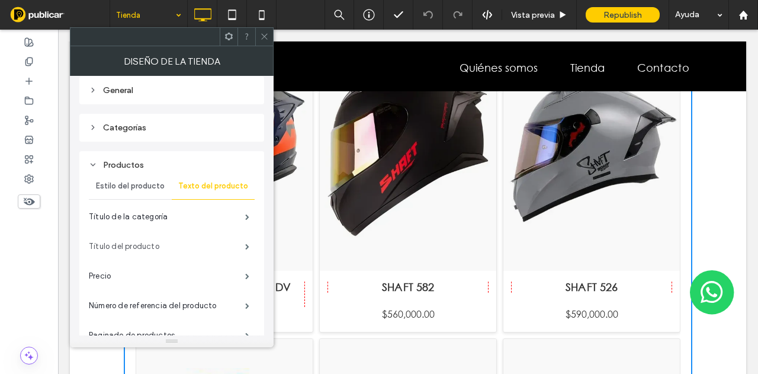
click at [188, 245] on label "Título del producto" at bounding box center [167, 247] width 156 height 24
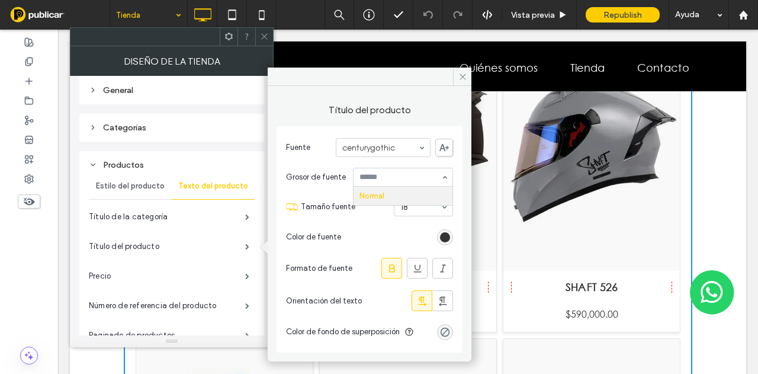
click at [374, 216] on section "Tamaño fuente 18" at bounding box center [377, 206] width 152 height 31
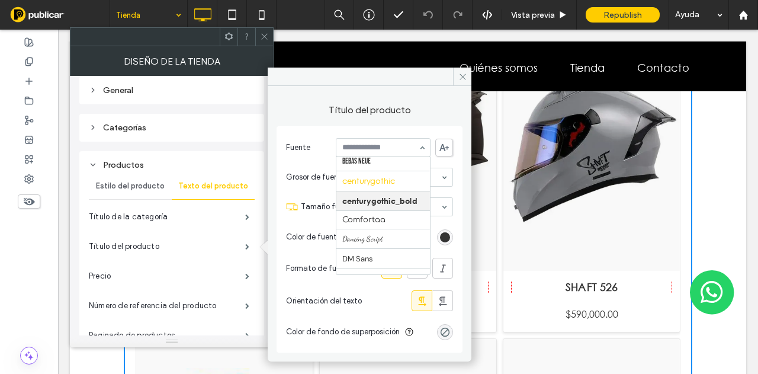
scroll to position [198, 0]
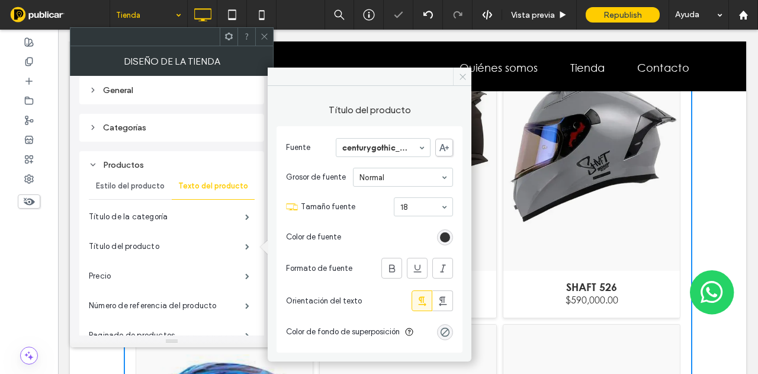
click at [463, 77] on use at bounding box center [463, 76] width 6 height 6
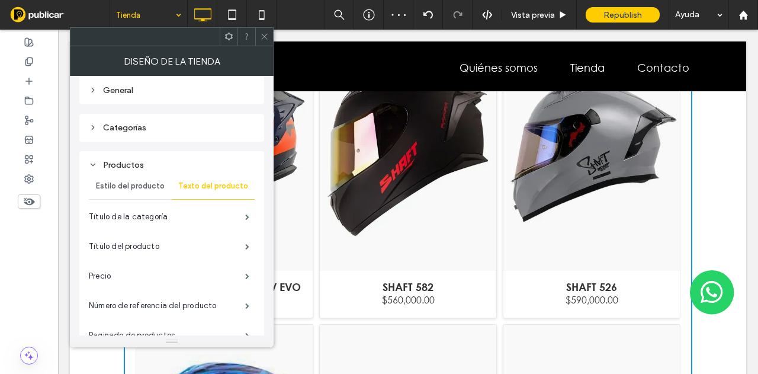
click at [267, 34] on icon at bounding box center [264, 36] width 9 height 9
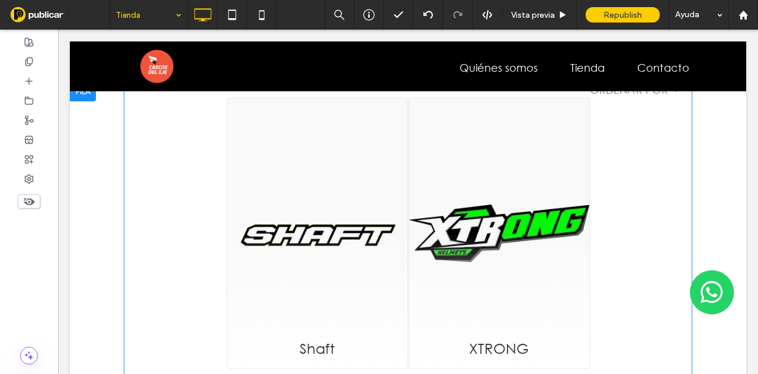
scroll to position [651, 0]
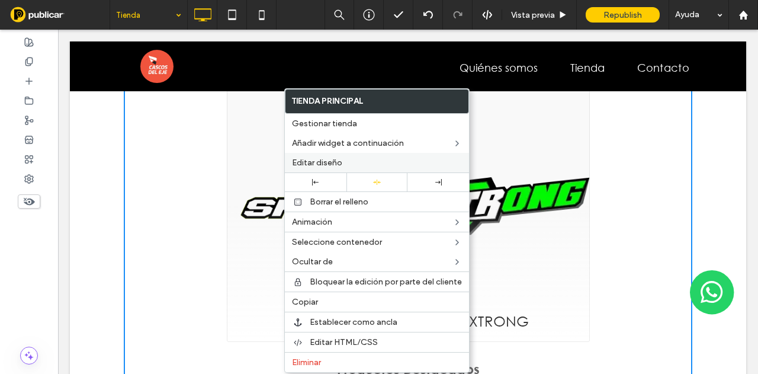
click at [333, 153] on div "Editar diseño" at bounding box center [377, 163] width 184 height 20
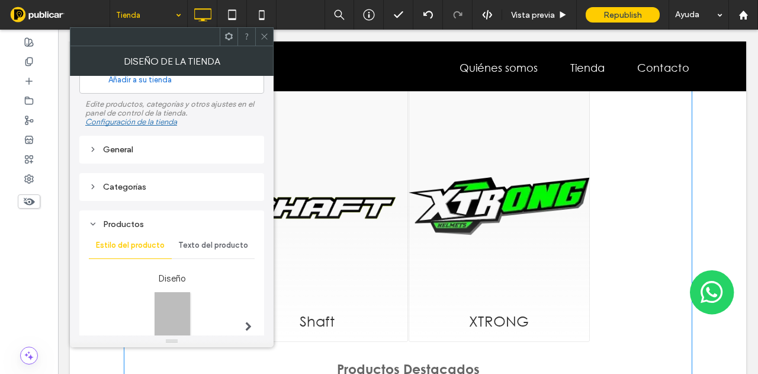
click at [210, 250] on div "Texto del producto" at bounding box center [213, 245] width 83 height 26
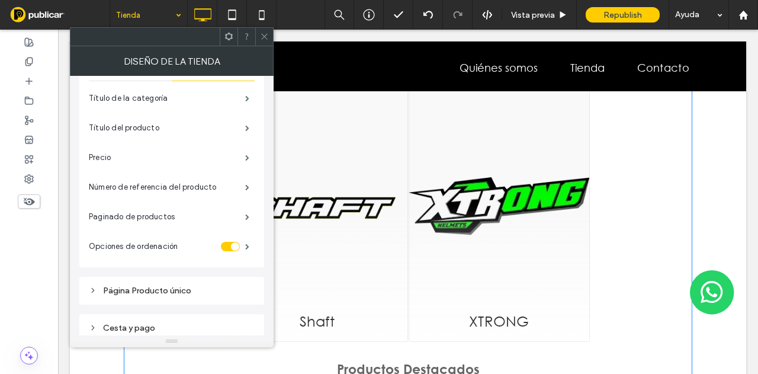
scroll to position [178, 0]
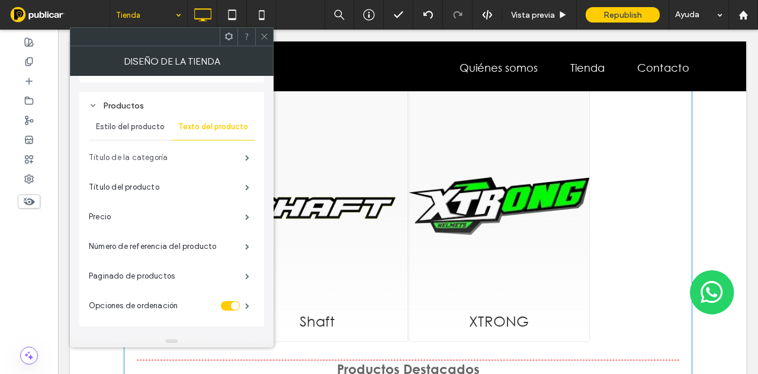
click at [165, 158] on label "Título de la categoría" at bounding box center [167, 158] width 156 height 24
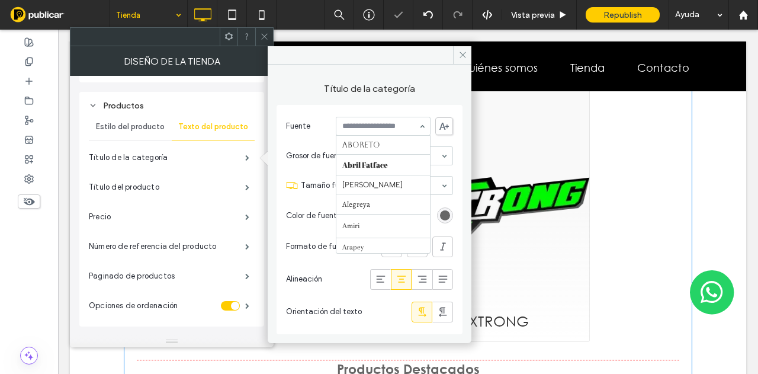
scroll to position [219, 0]
click at [387, 126] on input at bounding box center [380, 126] width 76 height 8
click at [386, 124] on input at bounding box center [380, 126] width 76 height 8
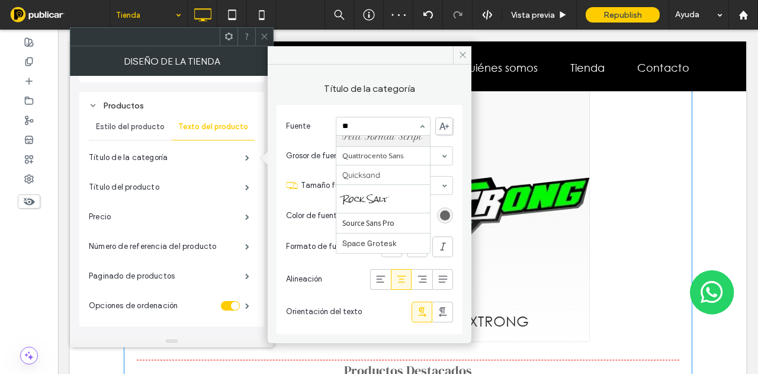
scroll to position [37, 0]
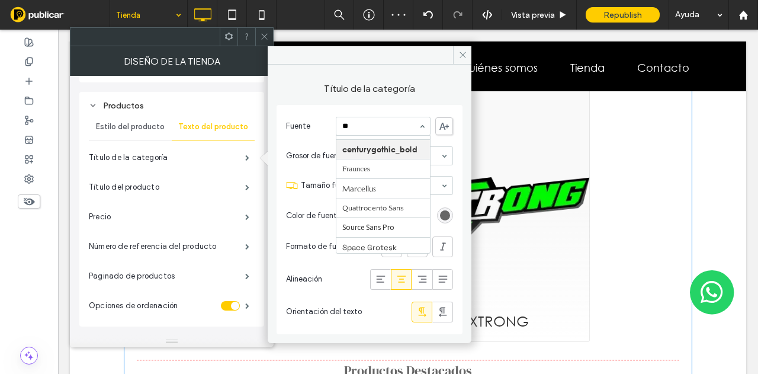
type input "***"
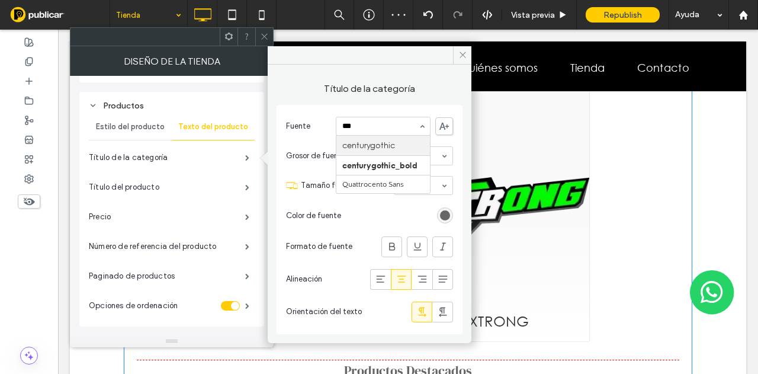
scroll to position [0, 0]
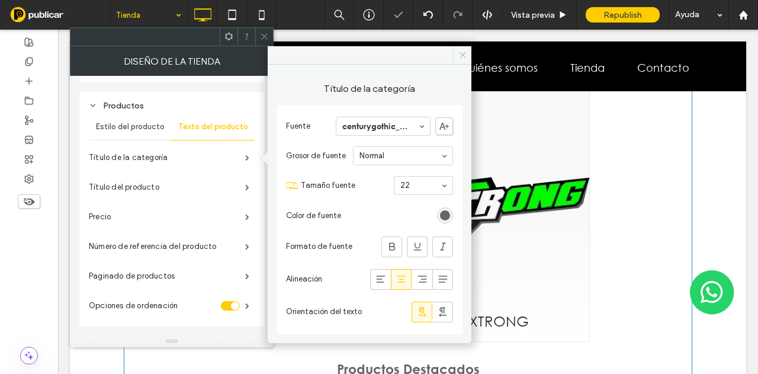
click at [465, 50] on icon at bounding box center [462, 54] width 9 height 9
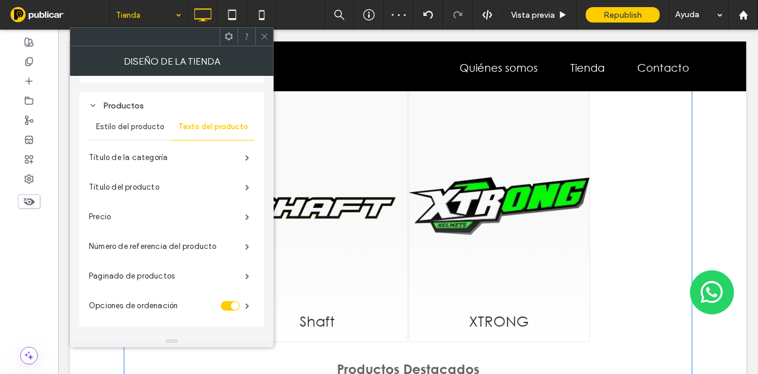
click at [264, 34] on icon at bounding box center [264, 36] width 9 height 9
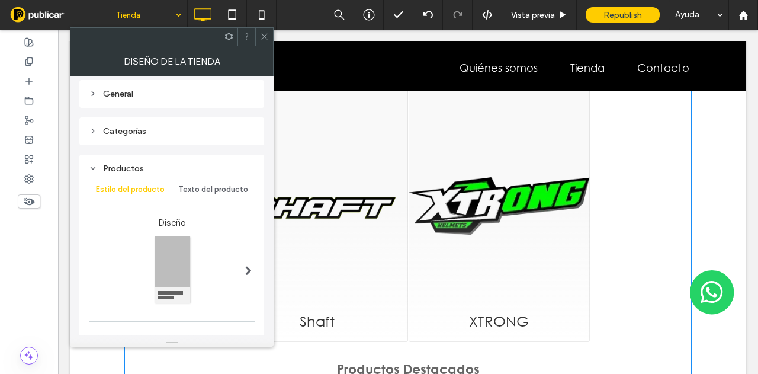
scroll to position [118, 0]
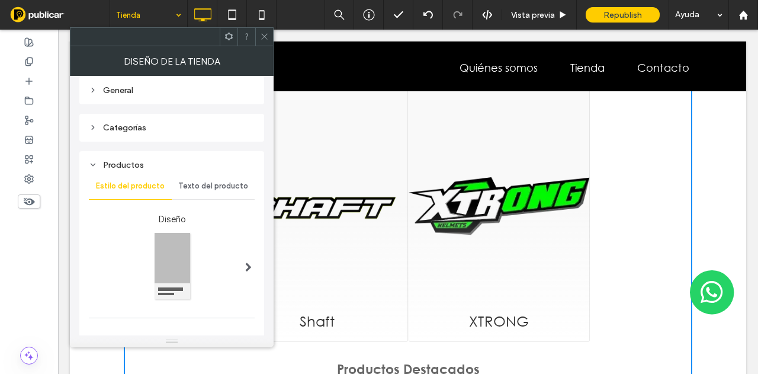
click at [205, 187] on span "Texto del producto" at bounding box center [213, 185] width 70 height 9
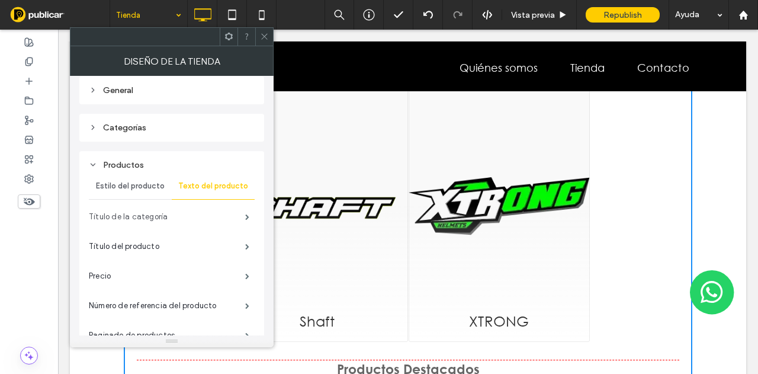
click at [187, 216] on label "Título de la categoría" at bounding box center [167, 217] width 156 height 24
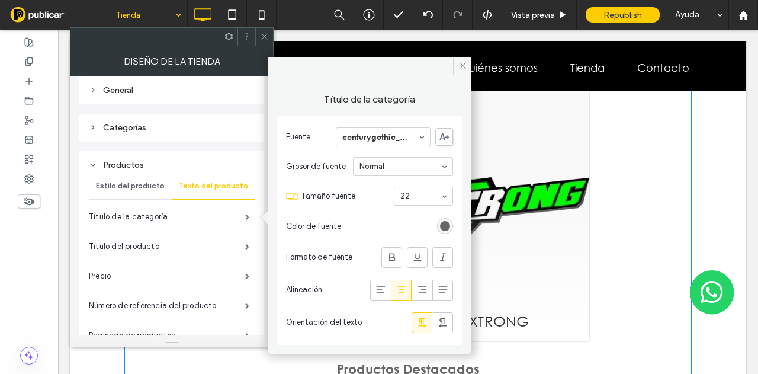
click at [267, 33] on icon at bounding box center [264, 36] width 9 height 9
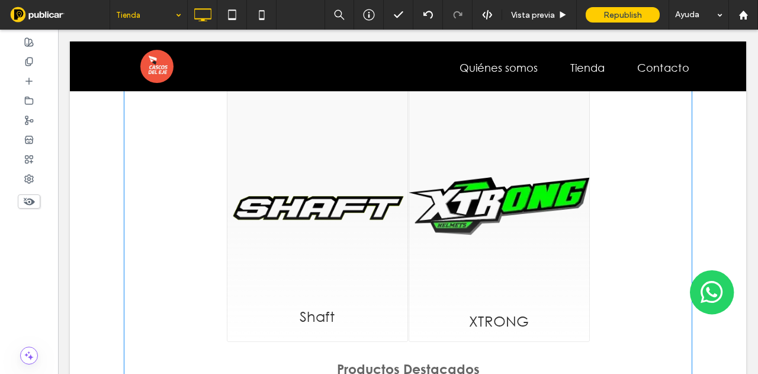
click at [297, 183] on div "Shaft" at bounding box center [317, 206] width 181 height 272
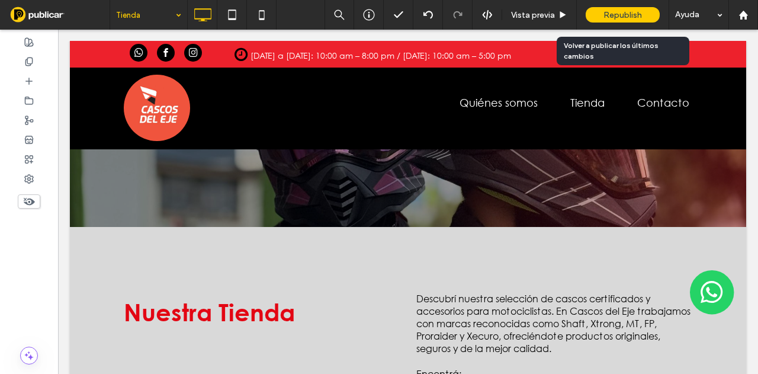
click at [618, 8] on div "Republish" at bounding box center [623, 14] width 74 height 15
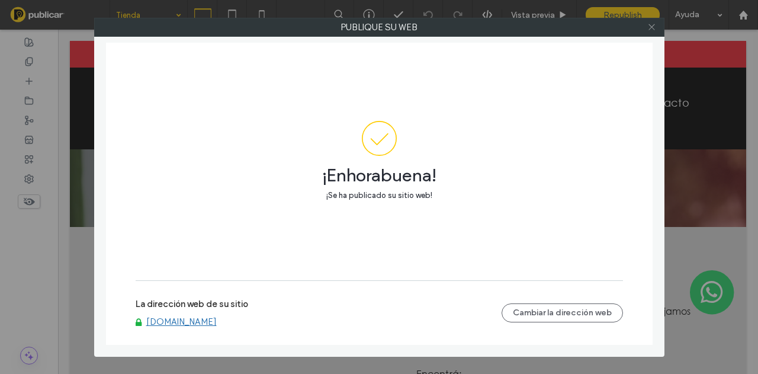
click at [648, 28] on icon at bounding box center [651, 27] width 9 height 9
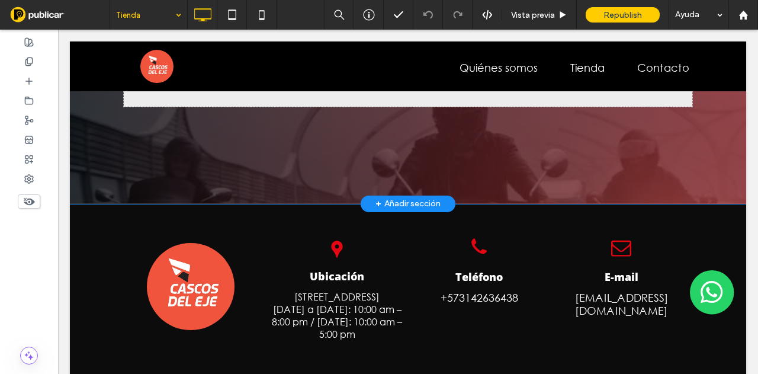
scroll to position [1477, 0]
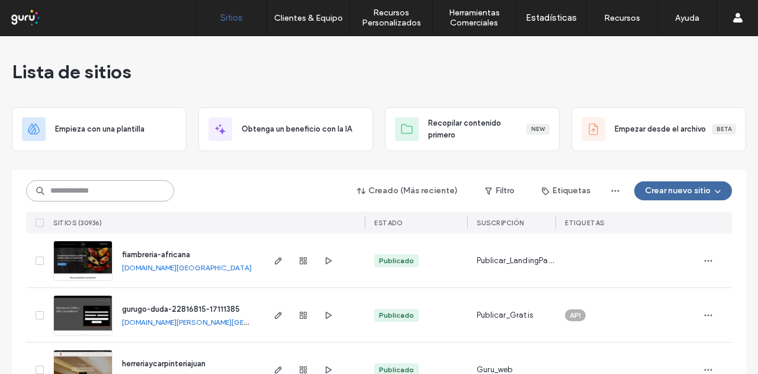
click at [116, 195] on input at bounding box center [100, 190] width 148 height 21
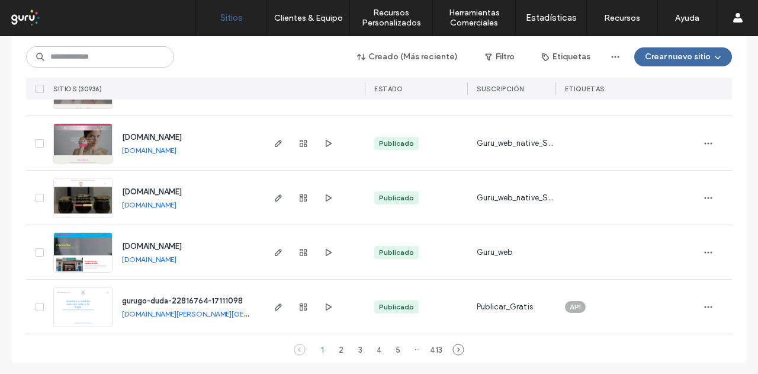
scroll to position [3988, 0]
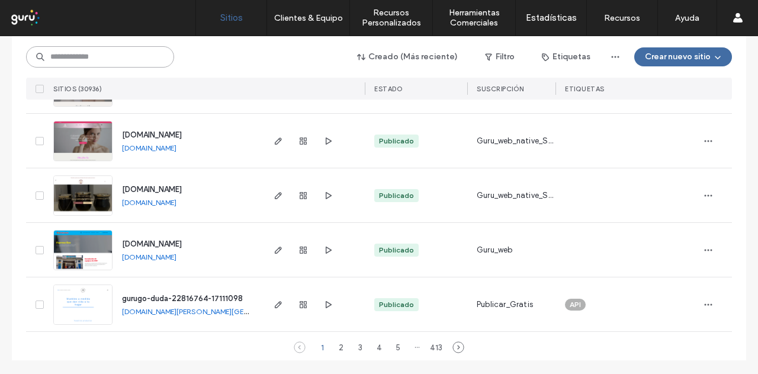
click at [107, 54] on input at bounding box center [100, 56] width 148 height 21
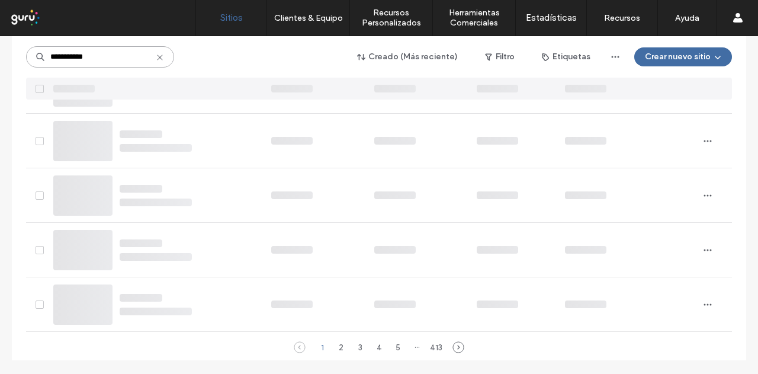
type input "**********"
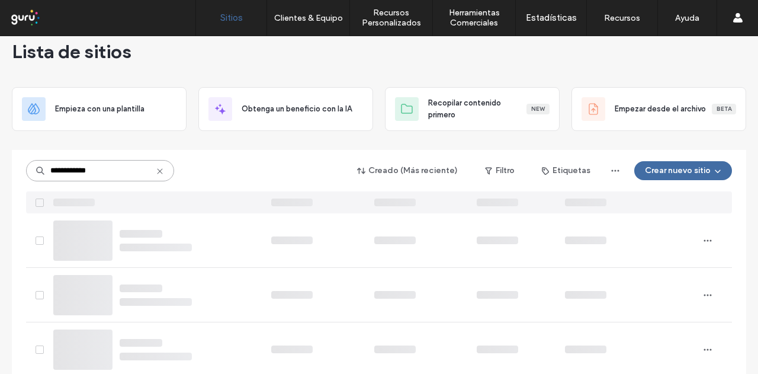
scroll to position [0, 0]
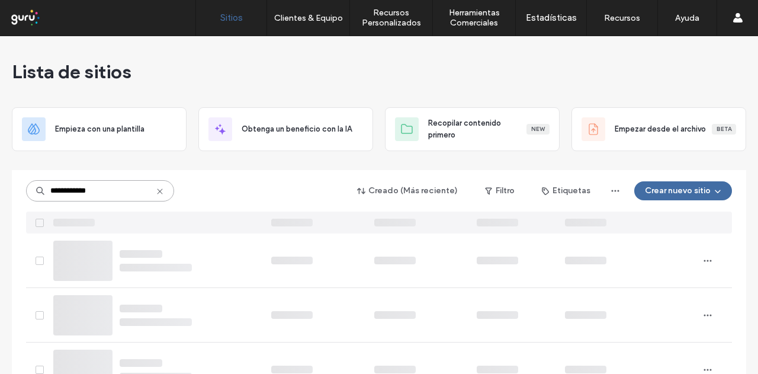
drag, startPoint x: 124, startPoint y: 189, endPoint x: 11, endPoint y: 191, distance: 113.7
type input "*****"
